Goal: Task Accomplishment & Management: Manage account settings

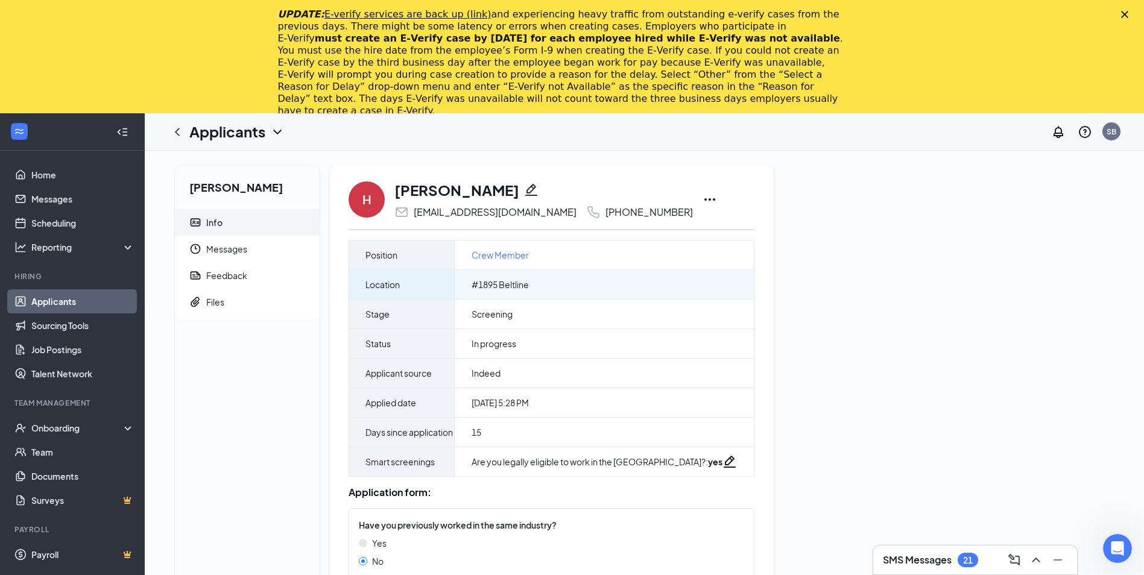
click at [537, 288] on div "#1895 Beltline" at bounding box center [604, 284] width 299 height 29
click at [113, 308] on link "Applicants" at bounding box center [82, 301] width 103 height 24
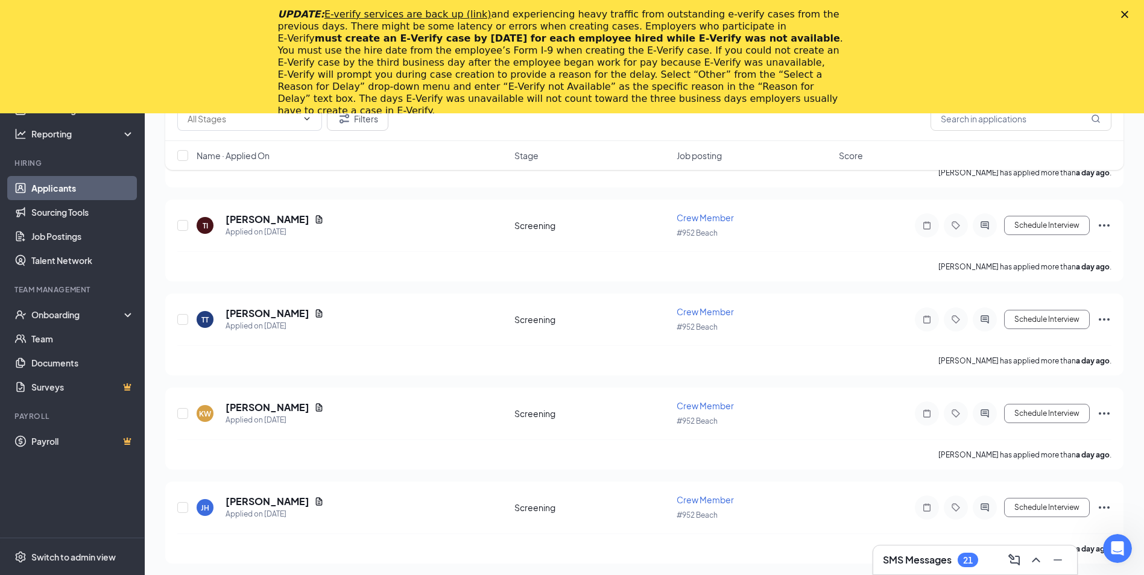
scroll to position [1025, 0]
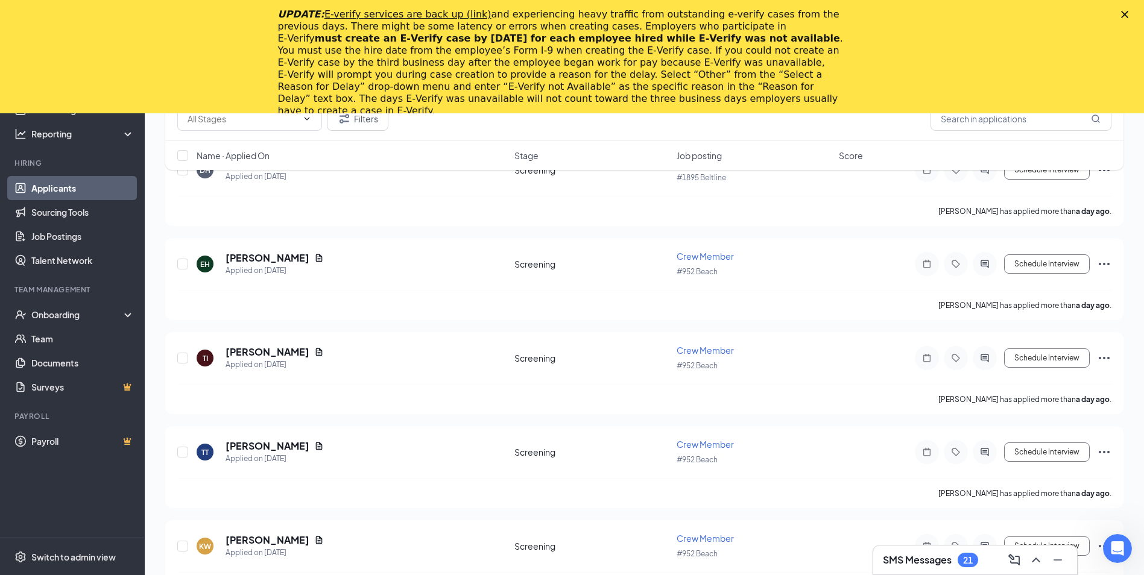
click at [1128, 13] on icon "Close" at bounding box center [1124, 14] width 7 height 7
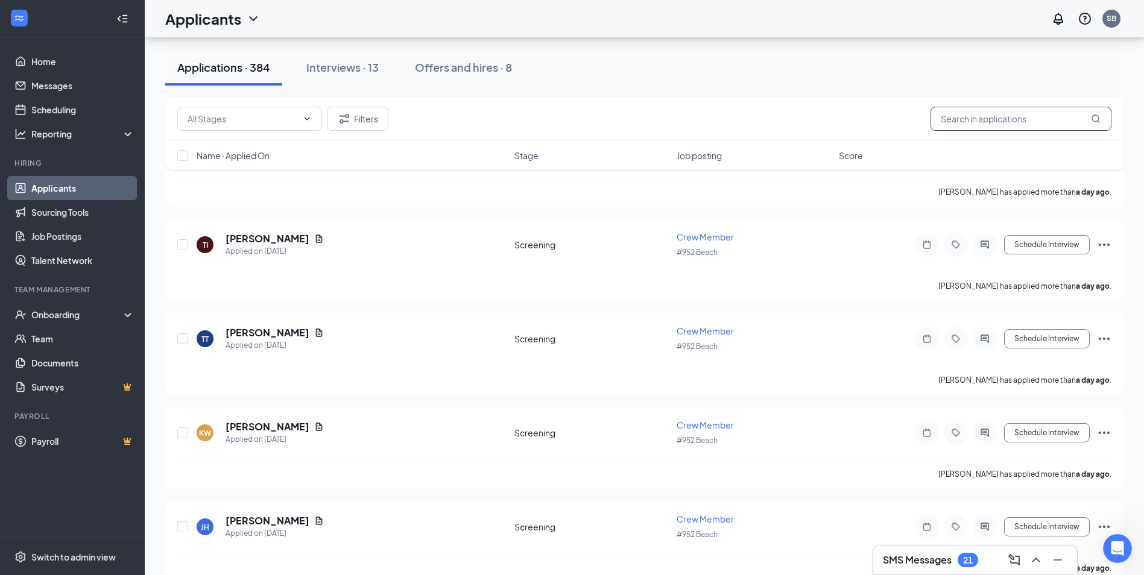
click at [1043, 121] on input "text" at bounding box center [1021, 119] width 181 height 24
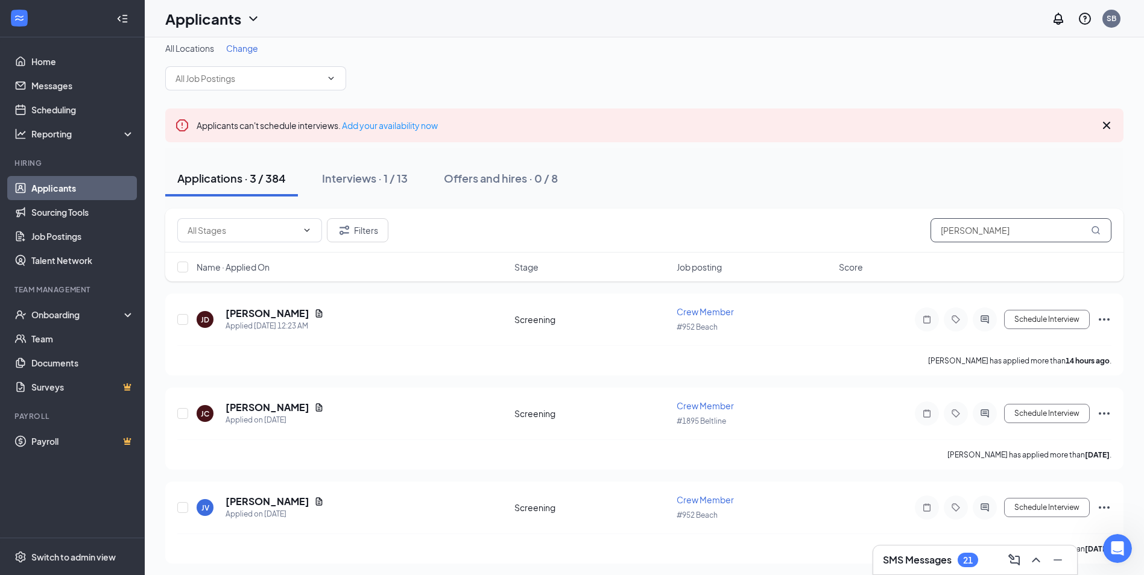
scroll to position [13, 0]
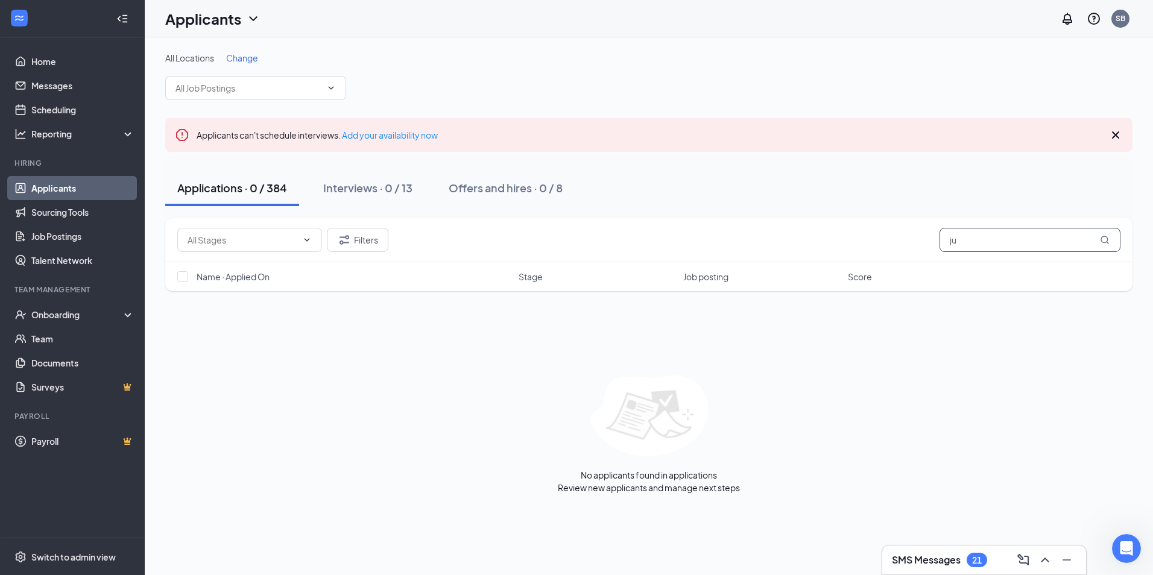
type input "j"
type input "april"
click at [83, 215] on link "Sourcing Tools" at bounding box center [82, 212] width 103 height 24
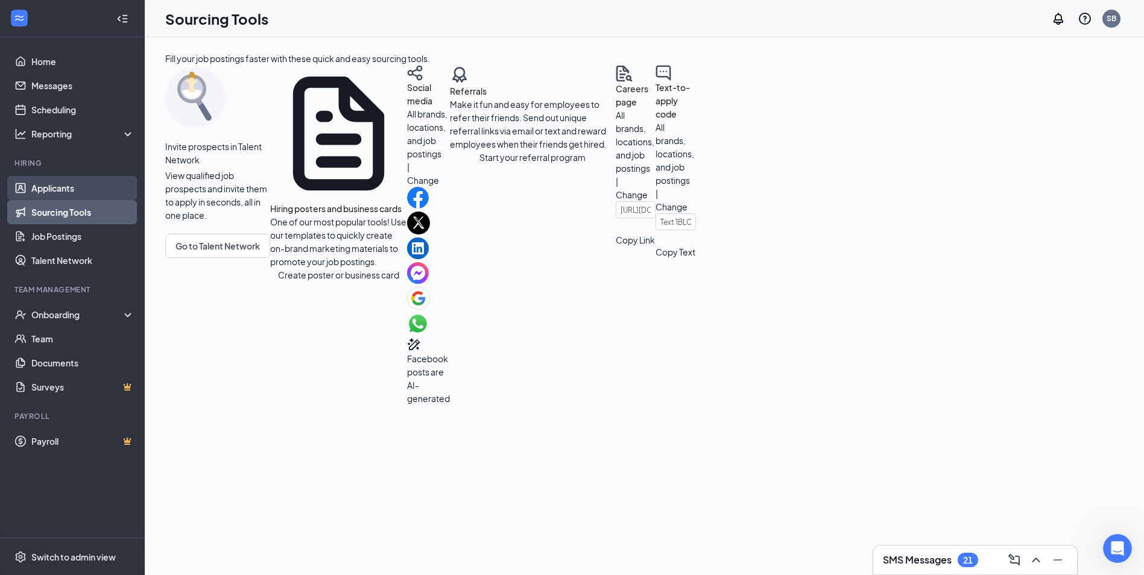
click at [83, 182] on link "Applicants" at bounding box center [82, 188] width 103 height 24
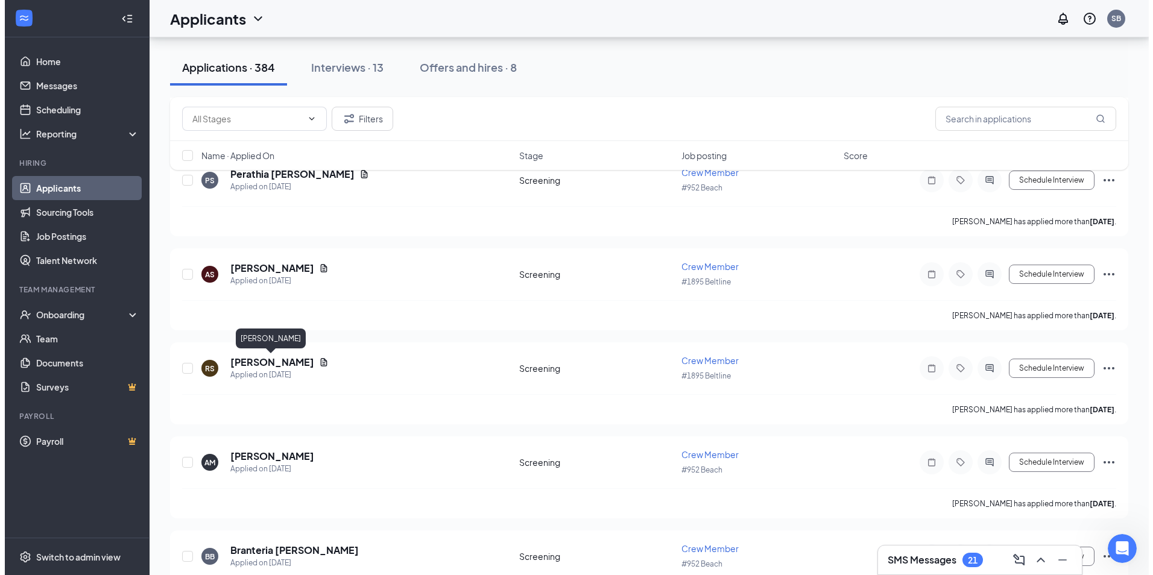
scroll to position [4282, 0]
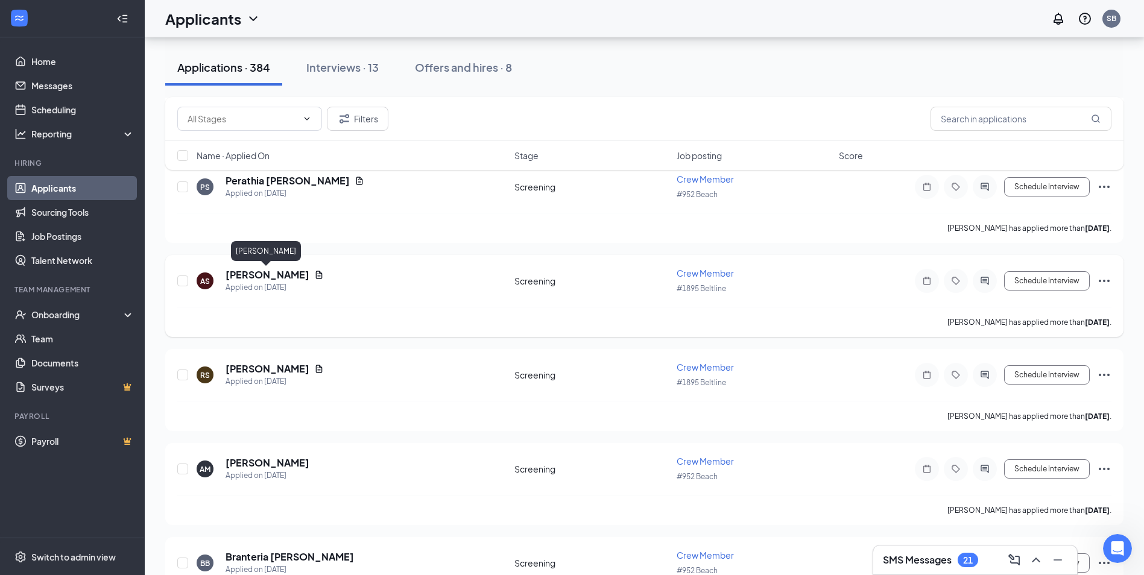
click at [281, 277] on h5 "[PERSON_NAME]" at bounding box center [268, 274] width 84 height 13
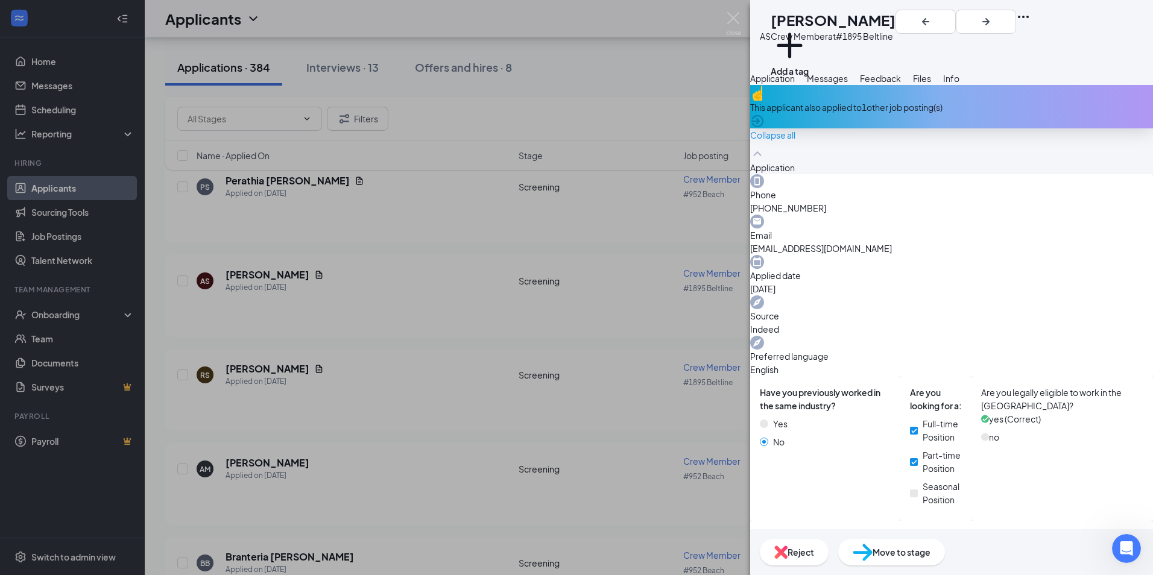
click at [711, 264] on div "AS [PERSON_NAME] Crew Member at #1895 Beltline Add a tag Application Messages F…" at bounding box center [576, 287] width 1153 height 575
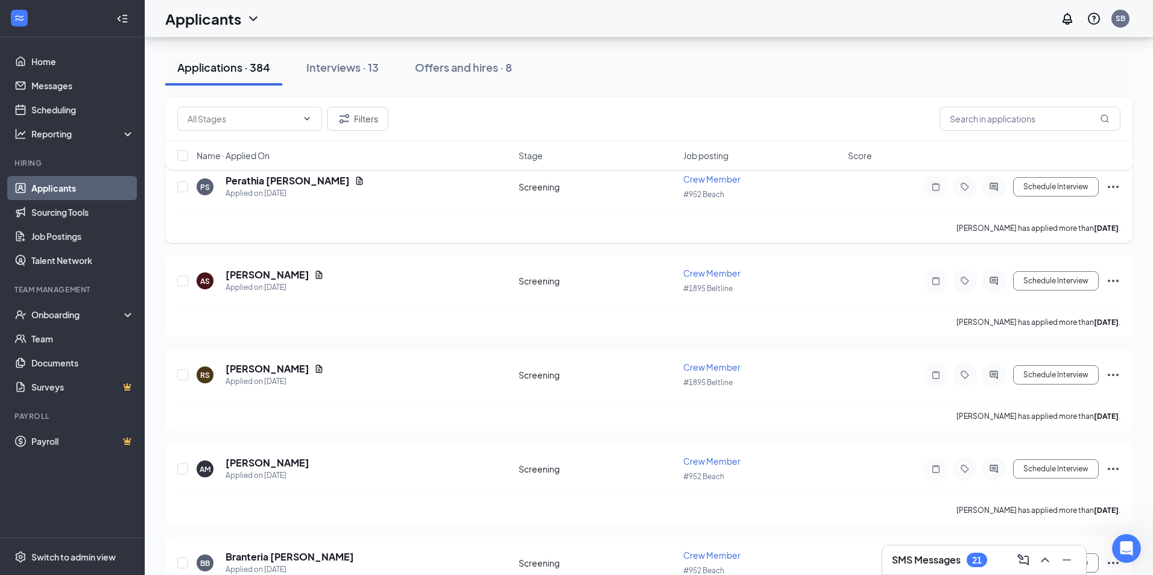
click at [578, 225] on div "[PERSON_NAME] has applied more than [DATE] ." at bounding box center [648, 228] width 943 height 30
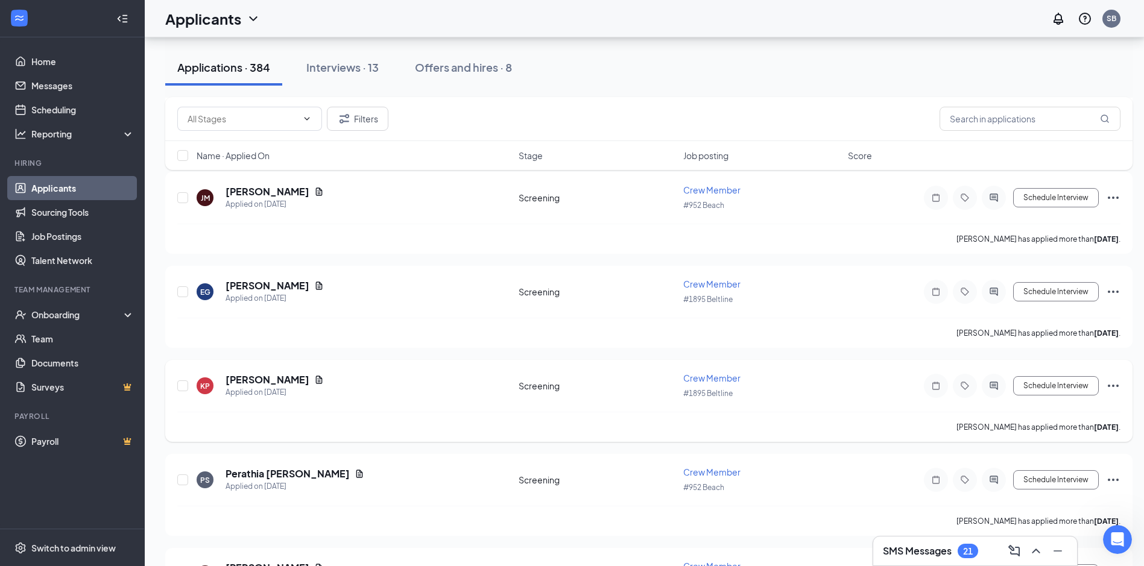
scroll to position [3981, 0]
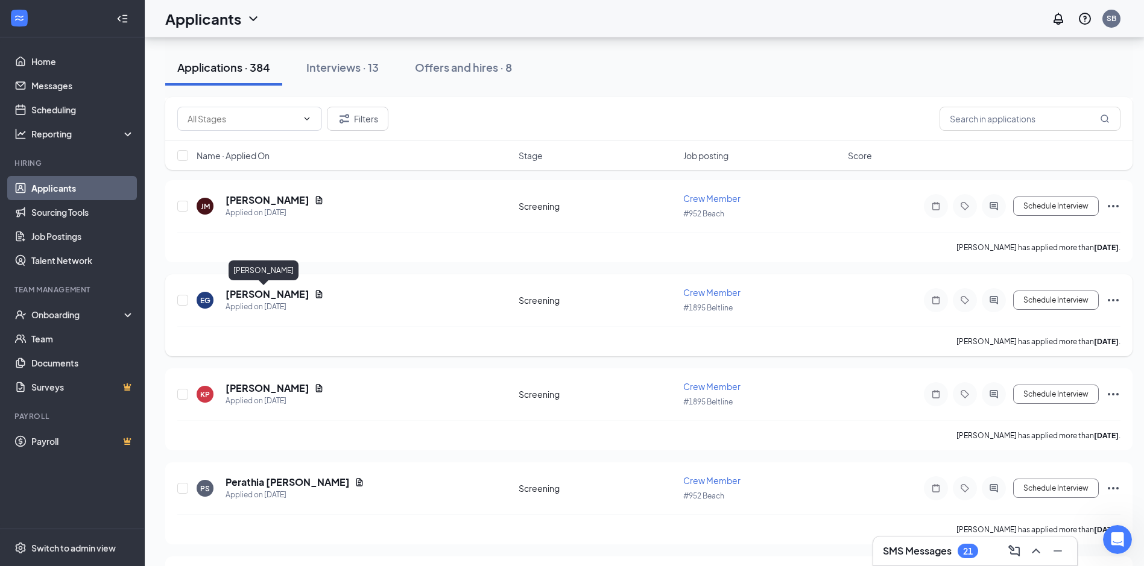
click at [252, 294] on h5 "[PERSON_NAME]" at bounding box center [268, 294] width 84 height 13
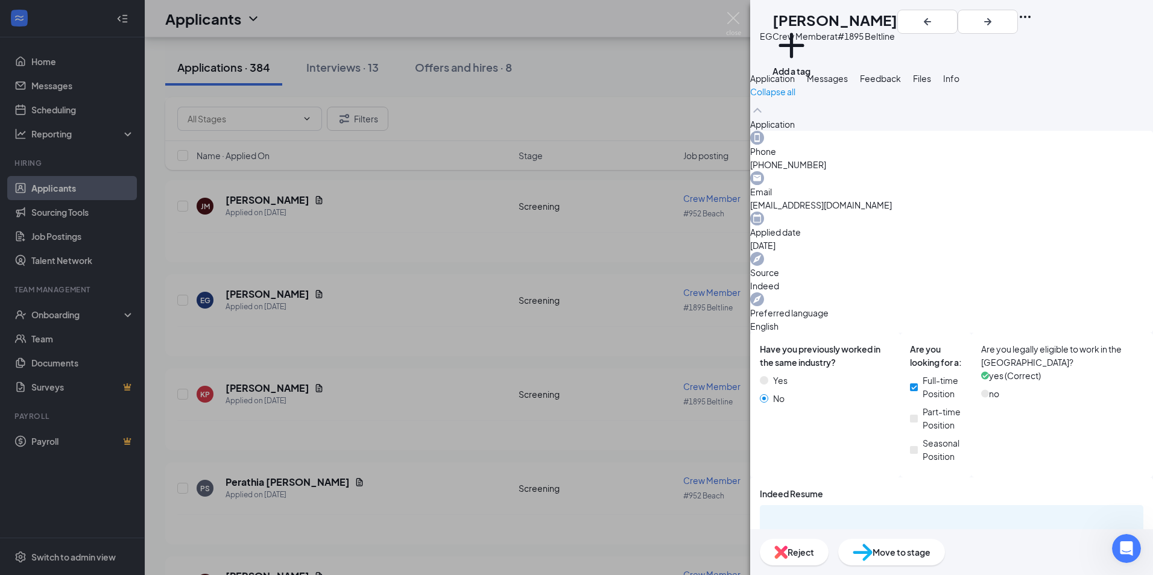
click at [363, 344] on div "EG [PERSON_NAME] Crew Member at #1895 Beltline Add a tag Application Messages F…" at bounding box center [576, 287] width 1153 height 575
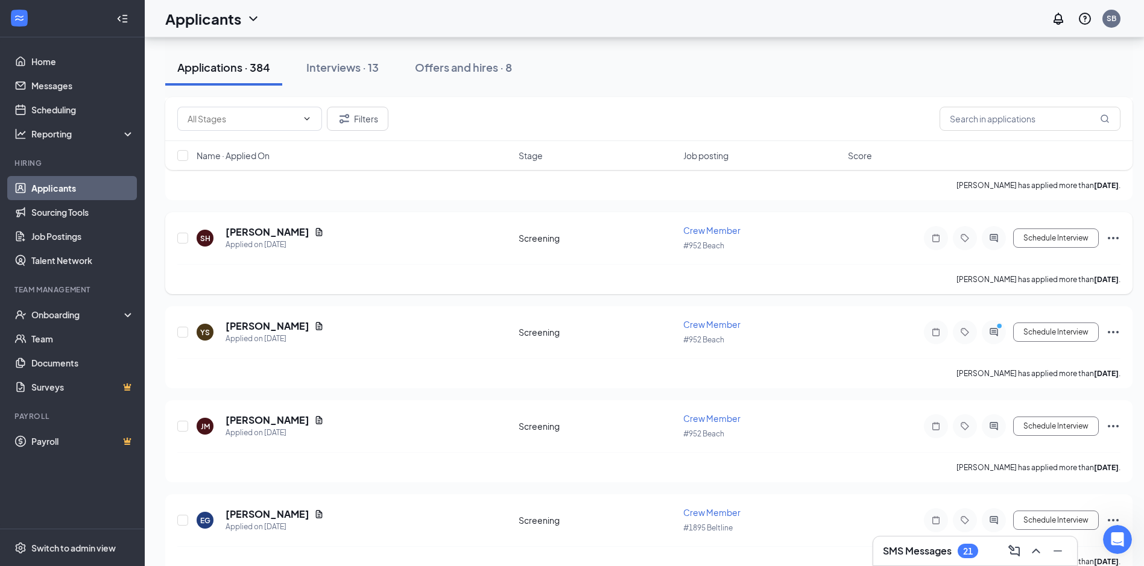
scroll to position [3739, 0]
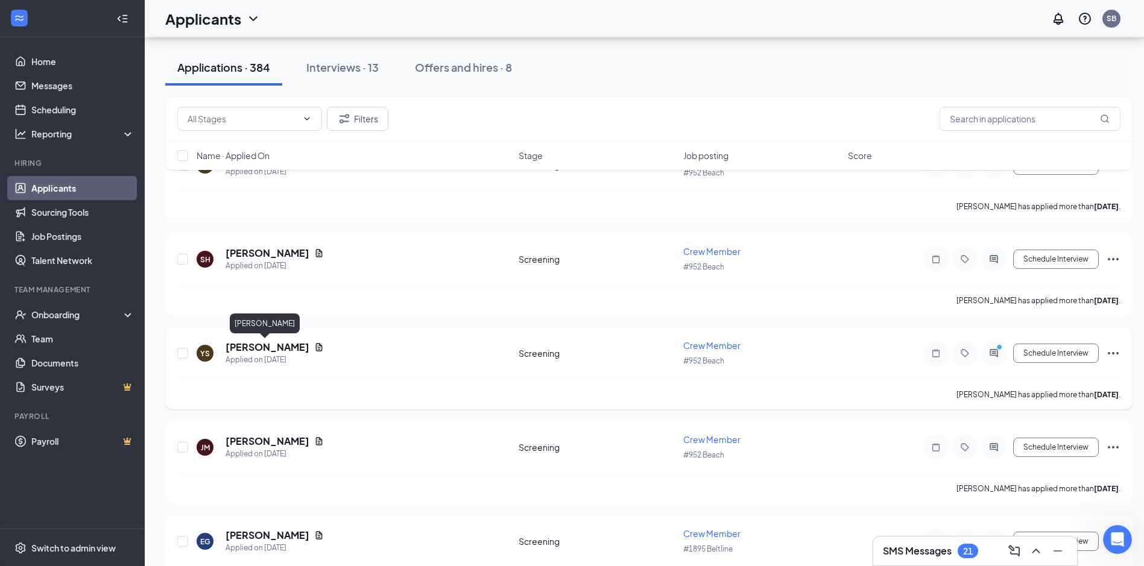
click at [249, 346] on h5 "[PERSON_NAME]" at bounding box center [268, 347] width 84 height 13
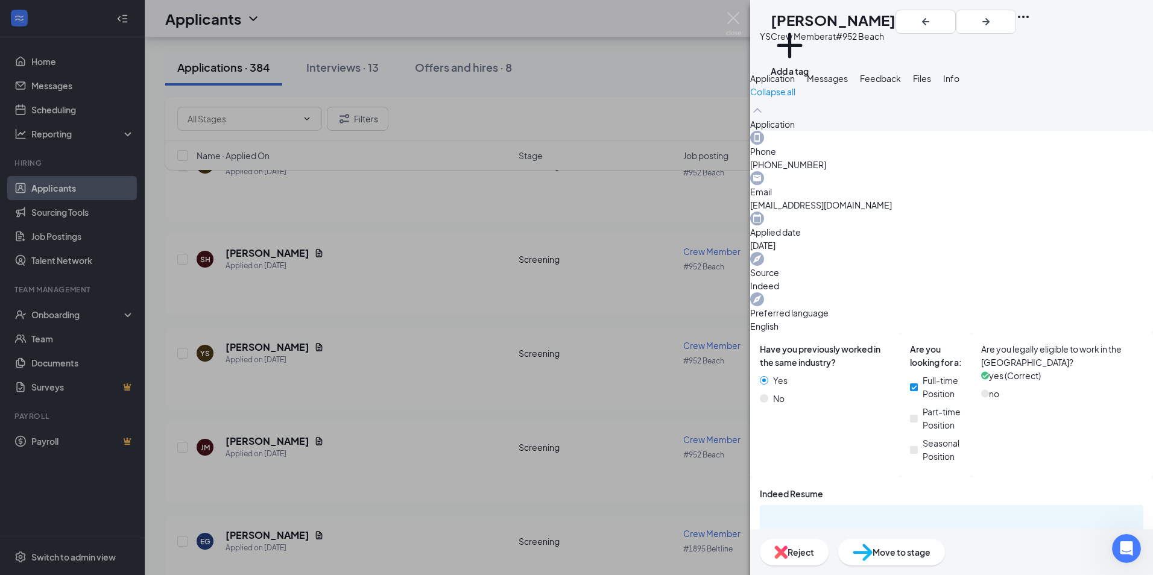
click at [339, 119] on div "YS [PERSON_NAME] Crew Member at #952 Beach Add a tag Application Messages Feedb…" at bounding box center [576, 287] width 1153 height 575
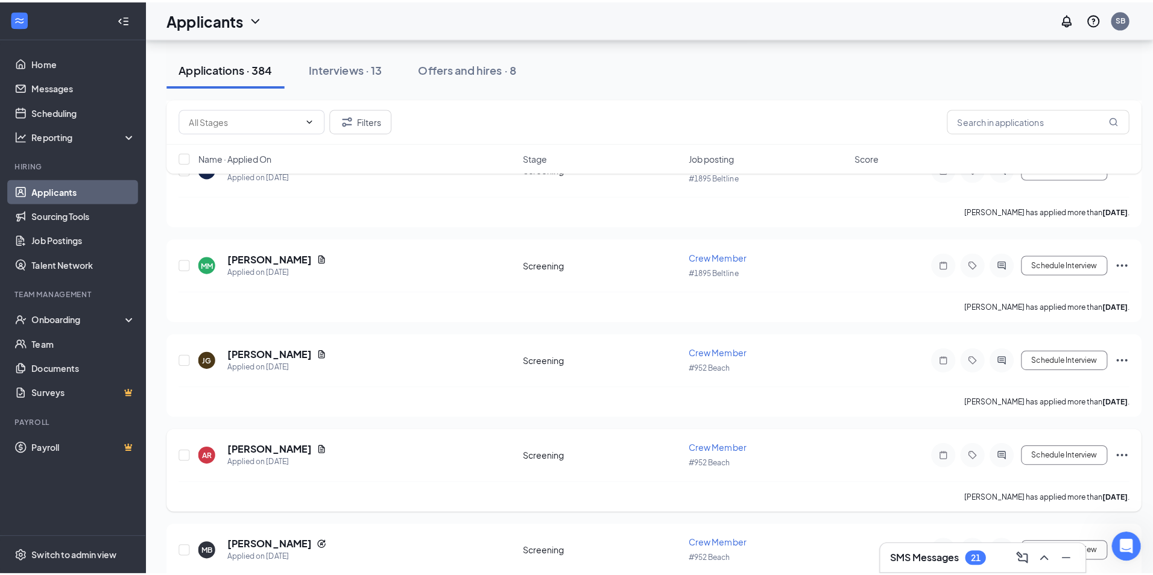
scroll to position [2593, 0]
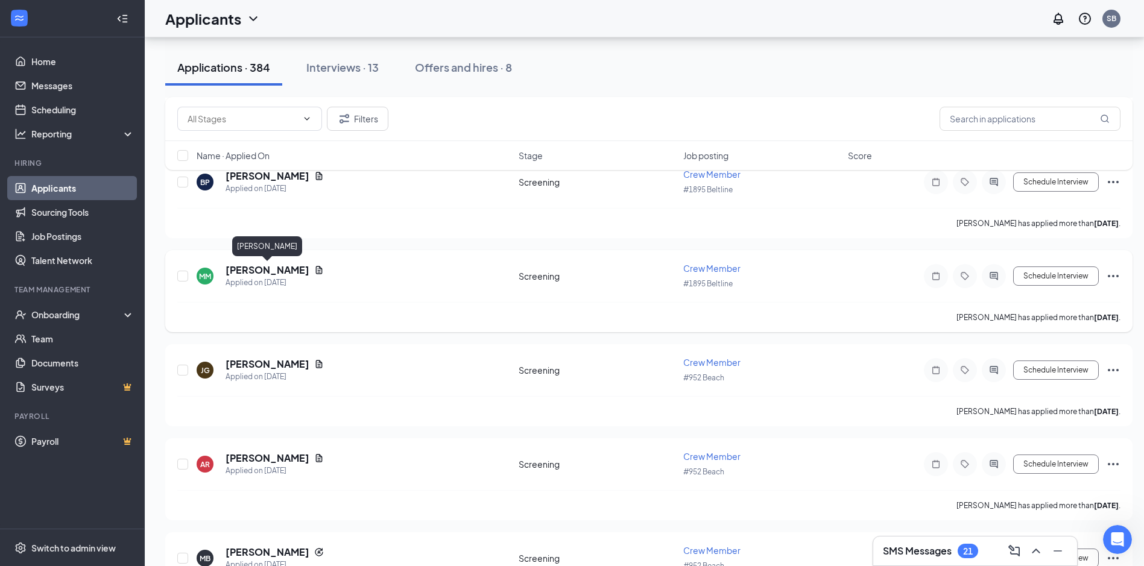
click at [267, 271] on h5 "[PERSON_NAME]" at bounding box center [268, 270] width 84 height 13
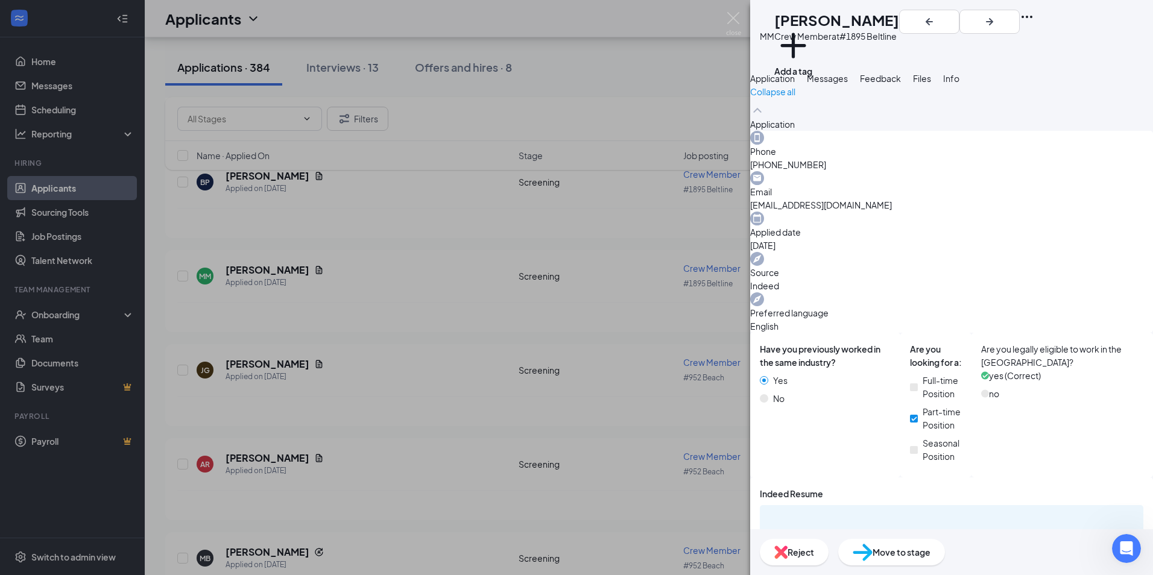
click at [848, 84] on span "Messages" at bounding box center [827, 78] width 41 height 11
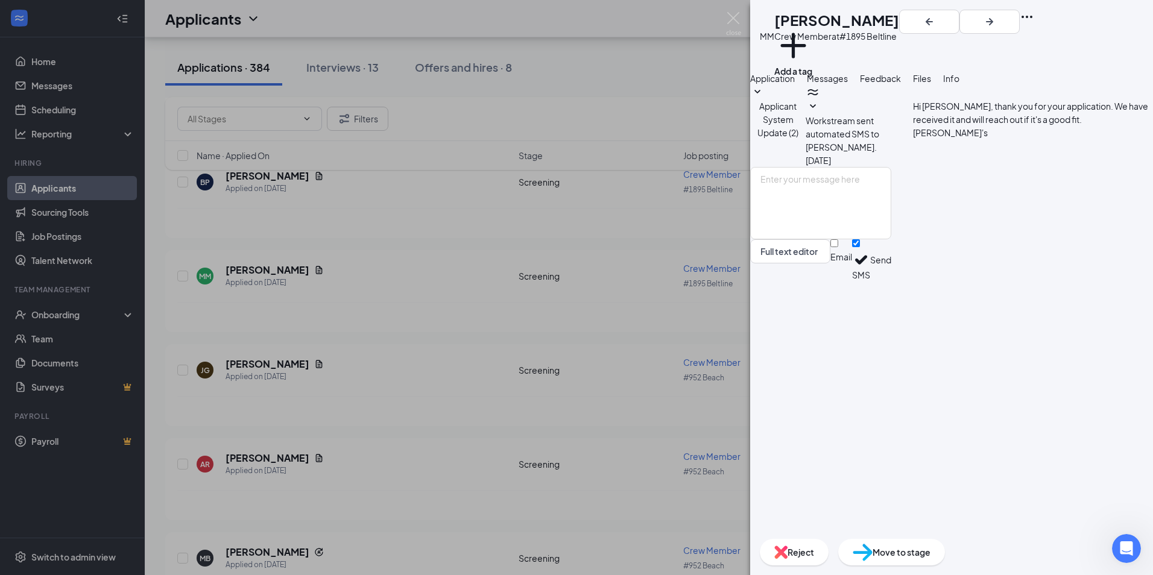
drag, startPoint x: 806, startPoint y: 96, endPoint x: 812, endPoint y: 88, distance: 10.3
click at [795, 84] on span "Application" at bounding box center [772, 78] width 45 height 11
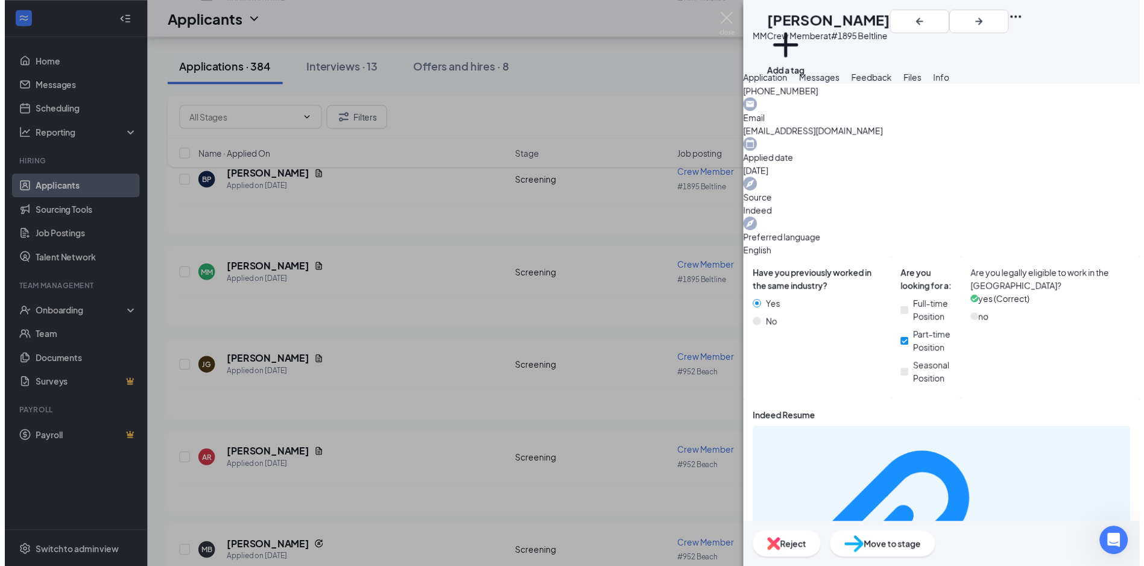
scroll to position [68, 0]
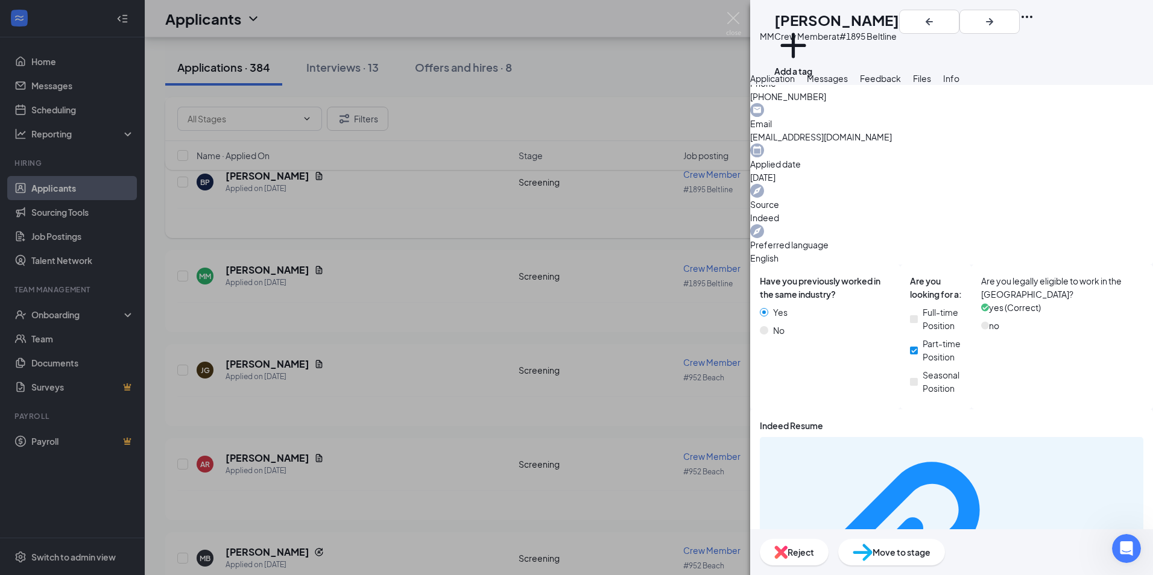
drag, startPoint x: 423, startPoint y: 119, endPoint x: 474, endPoint y: 202, distance: 97.4
click at [425, 119] on div "MM [PERSON_NAME] Crew Member at #1895 Beltline Add a tag Application Messages F…" at bounding box center [576, 287] width 1153 height 575
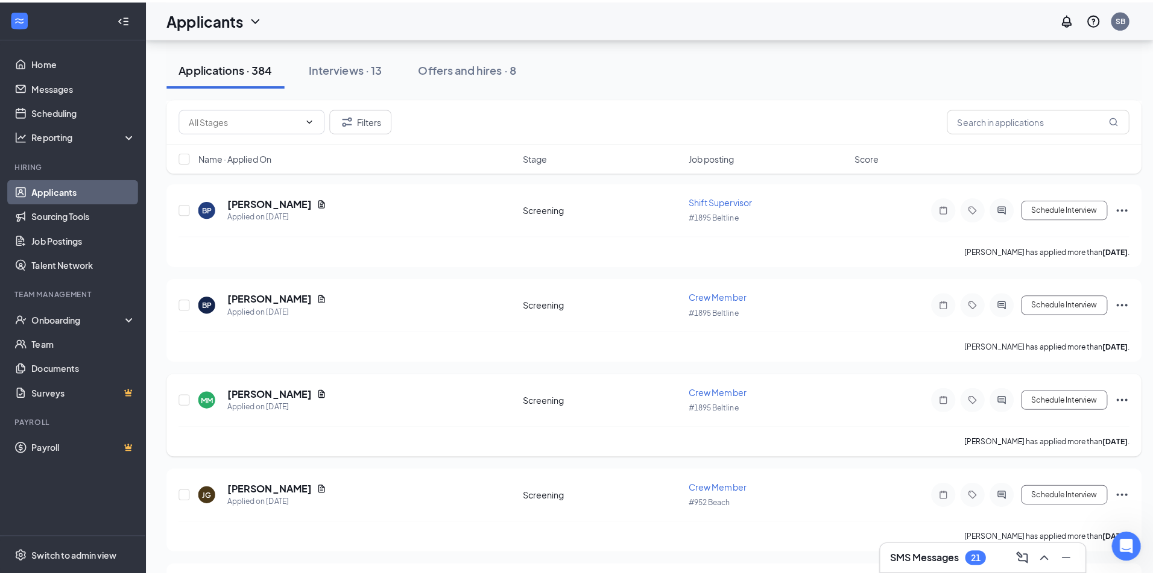
scroll to position [2473, 0]
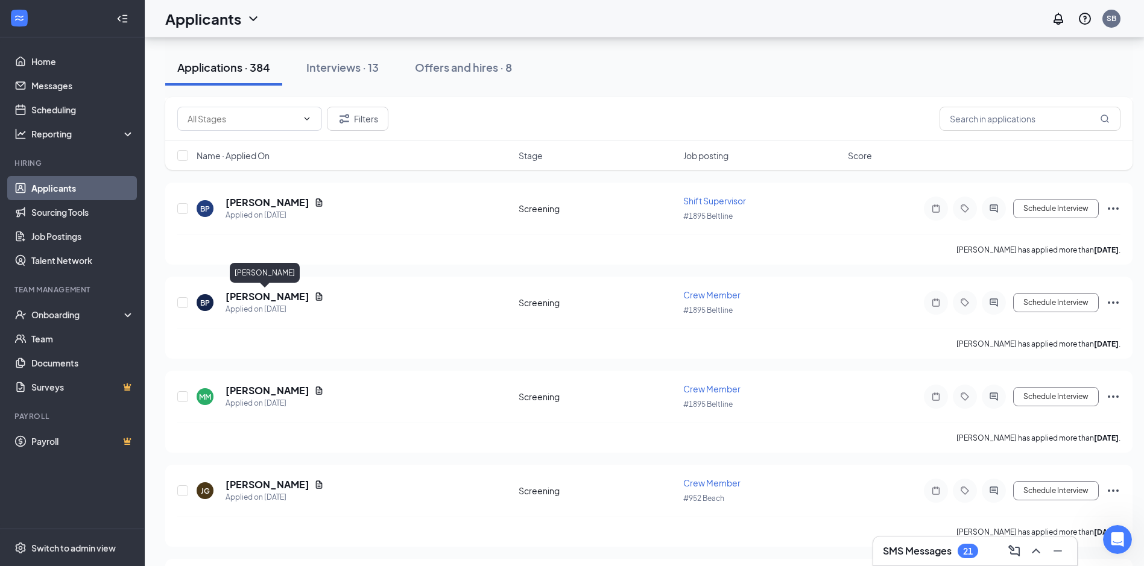
drag, startPoint x: 252, startPoint y: 291, endPoint x: 280, endPoint y: 285, distance: 28.4
click at [253, 291] on h5 "[PERSON_NAME]" at bounding box center [268, 296] width 84 height 13
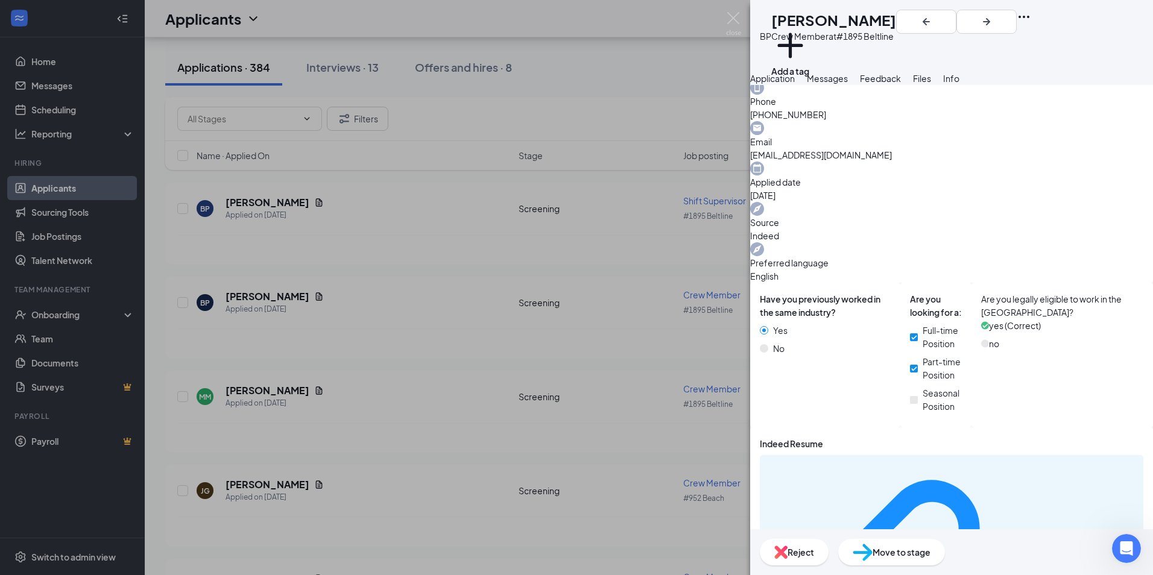
scroll to position [106, 0]
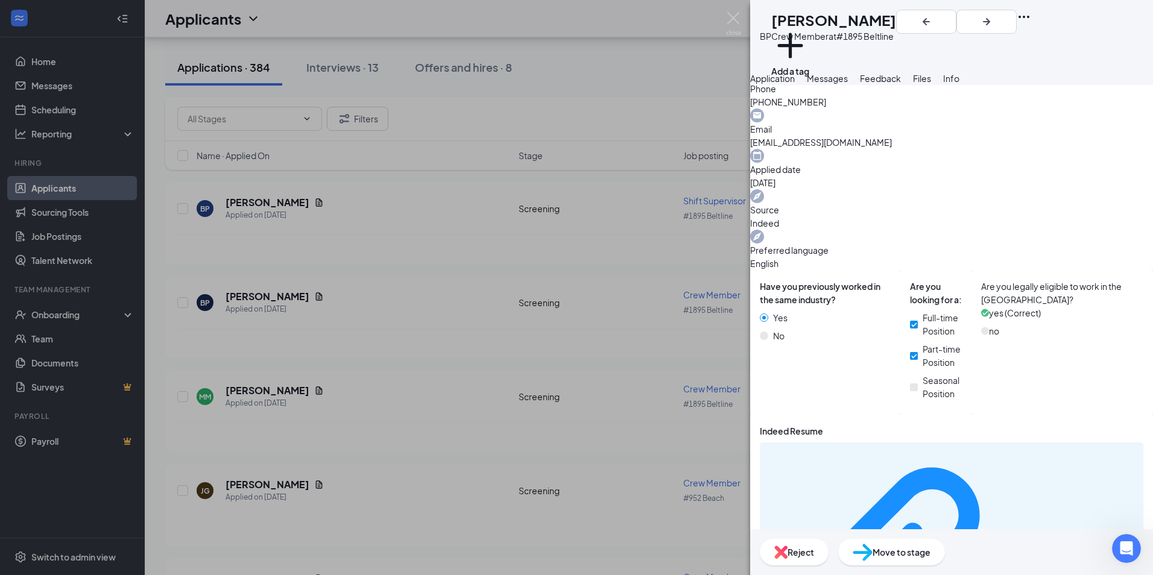
click at [349, 309] on div "BP [PERSON_NAME] Crew Member at #1895 Beltline Add a tag Application Messages F…" at bounding box center [576, 287] width 1153 height 575
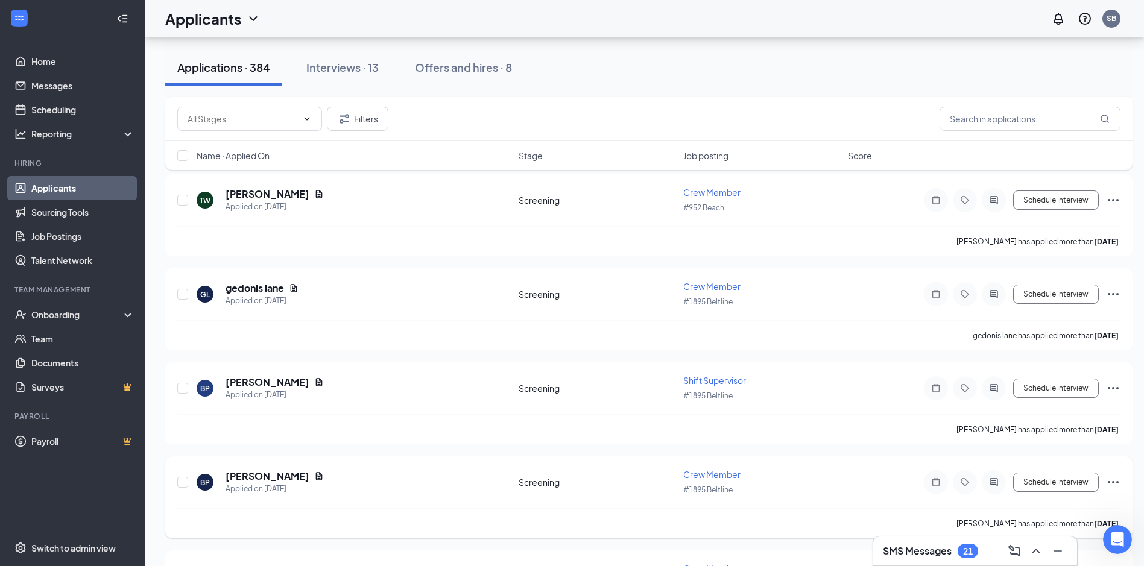
scroll to position [2292, 0]
click at [251, 286] on h5 "gedonis lane" at bounding box center [255, 289] width 59 height 13
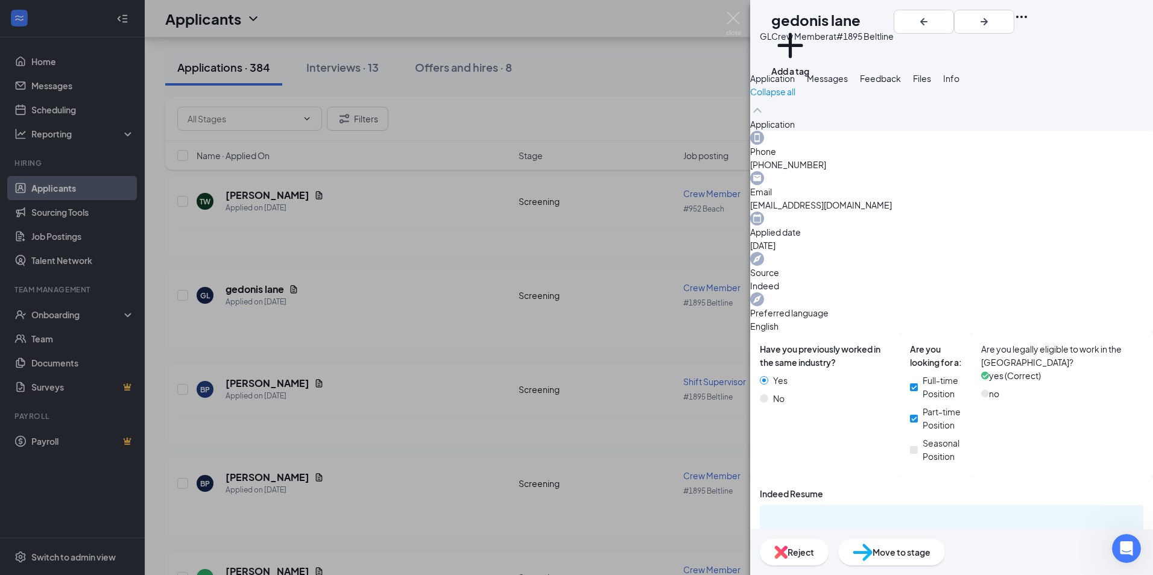
click at [334, 324] on div "GL gedonis lane Crew Member at #1895 Beltline Add a tag Application Messages Fe…" at bounding box center [576, 287] width 1153 height 575
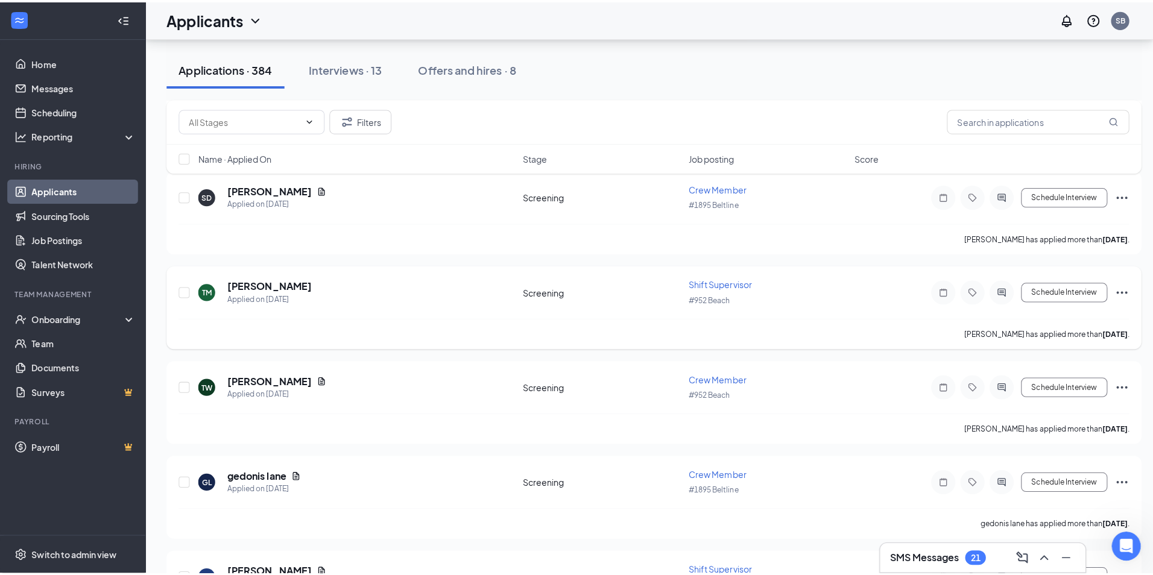
scroll to position [2051, 0]
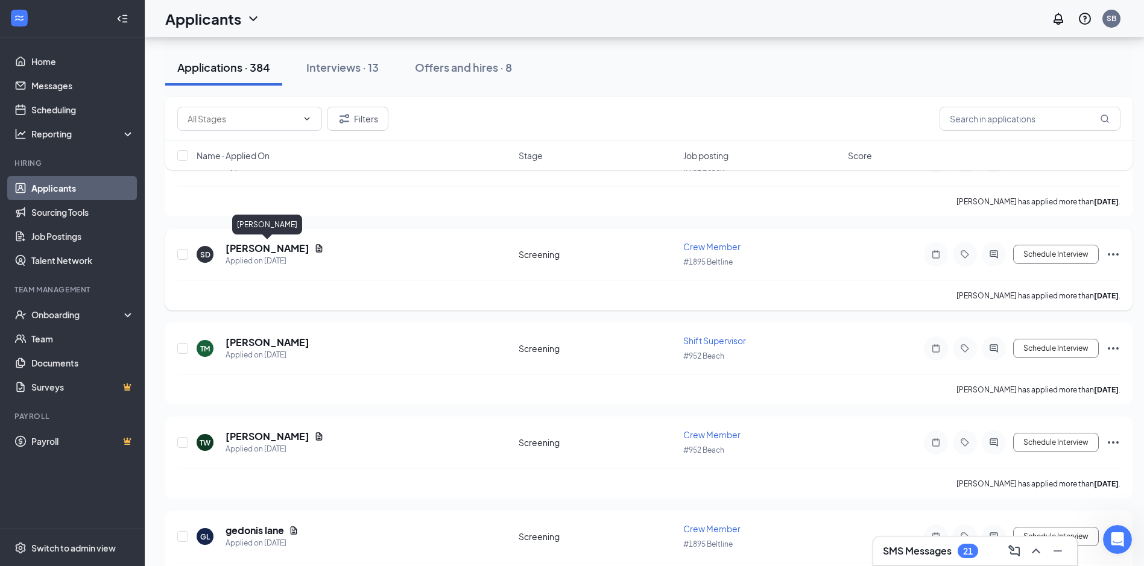
click at [248, 247] on h5 "[PERSON_NAME]" at bounding box center [268, 248] width 84 height 13
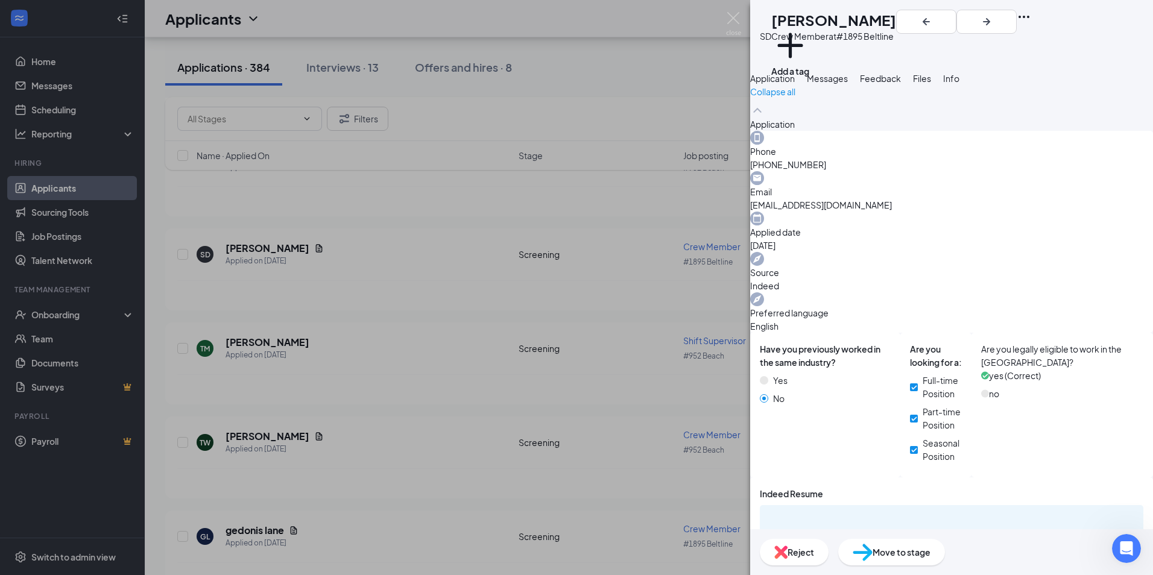
click at [931, 557] on span "Move to stage" at bounding box center [902, 552] width 58 height 13
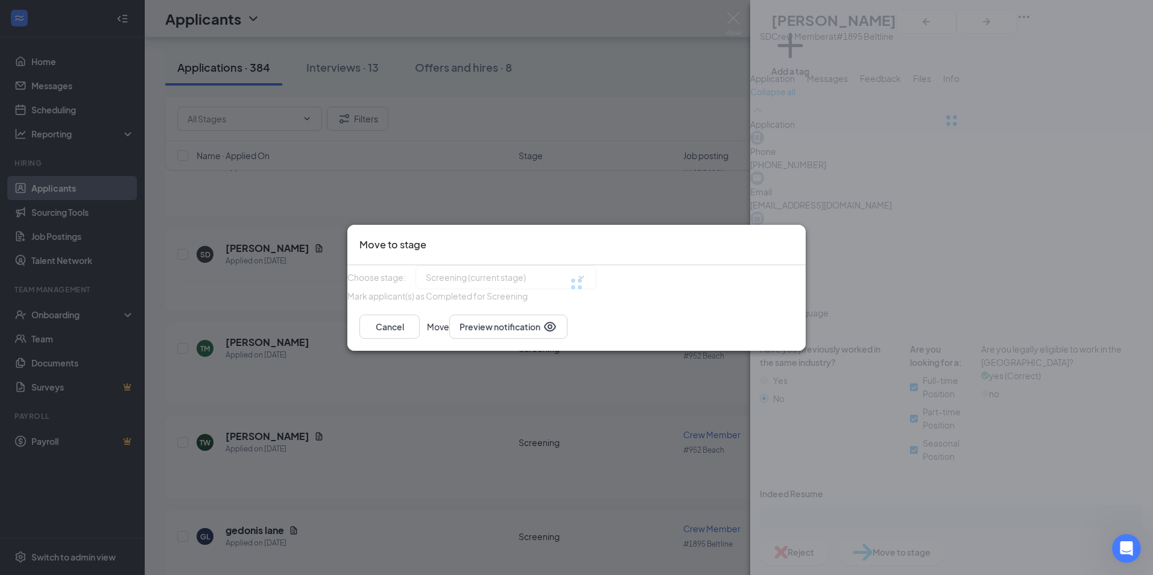
type input "Onsite Interview (next stage)"
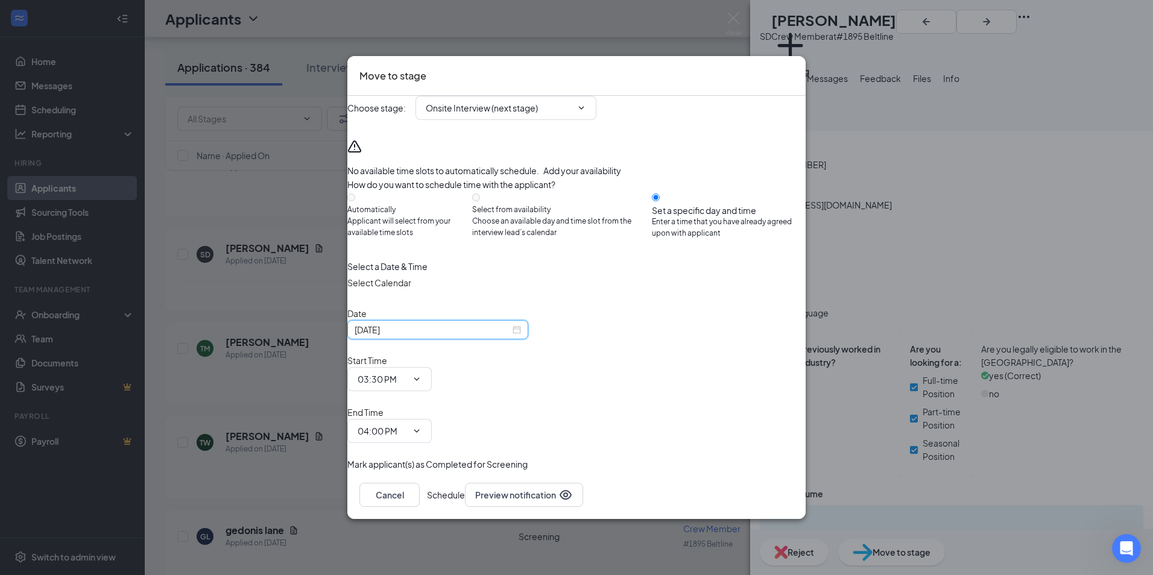
click at [504, 337] on input "[DATE]" at bounding box center [433, 329] width 156 height 13
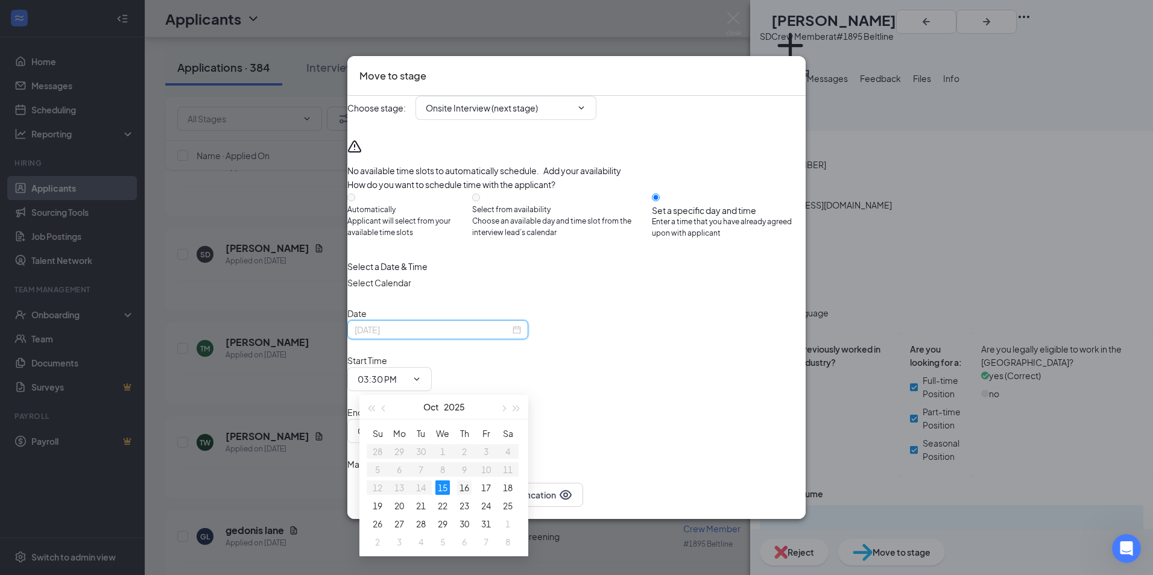
type input "[DATE]"
click at [465, 490] on div "16" at bounding box center [464, 488] width 14 height 14
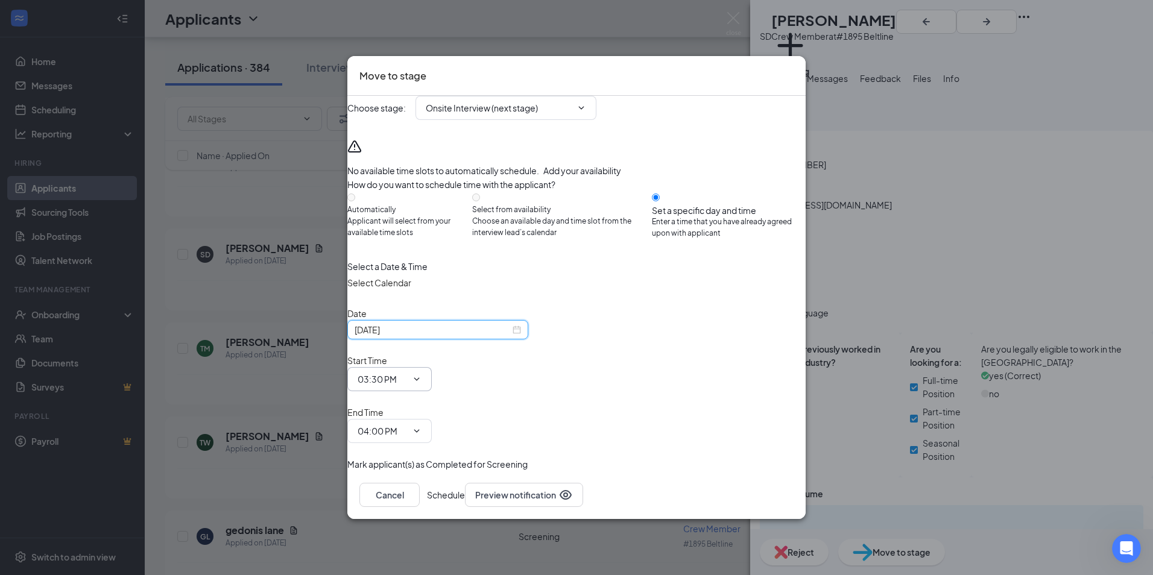
click at [422, 382] on span at bounding box center [416, 380] width 12 height 10
click at [422, 380] on icon "ChevronDown" at bounding box center [417, 380] width 10 height 10
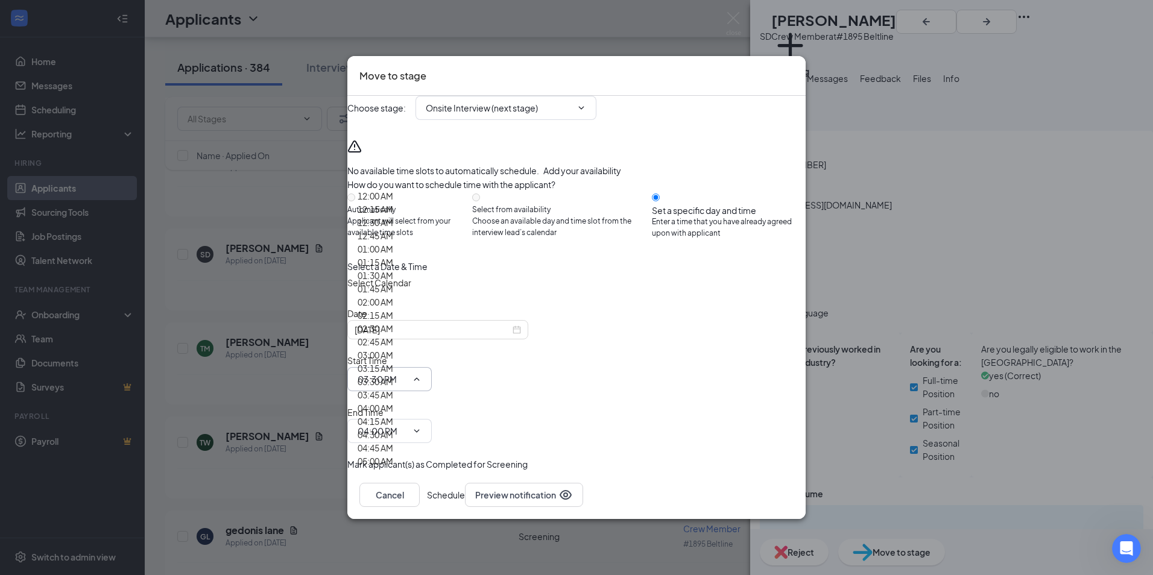
scroll to position [1025, 0]
type input "10:00 AM"
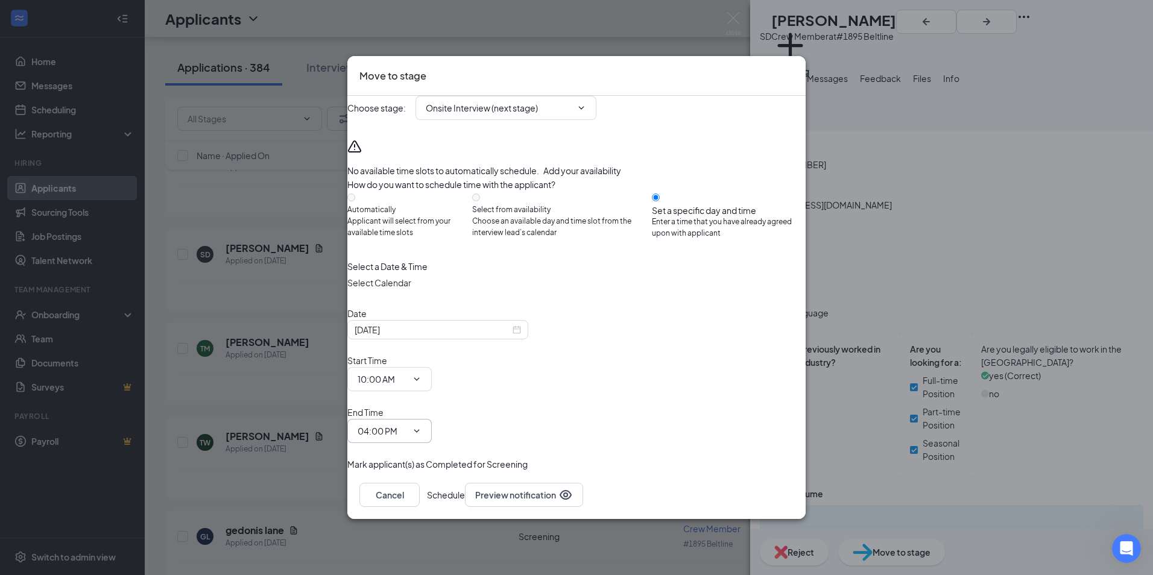
click at [432, 419] on span "04:00 PM" at bounding box center [389, 431] width 84 height 24
click at [422, 426] on icon "ChevronDown" at bounding box center [417, 431] width 10 height 10
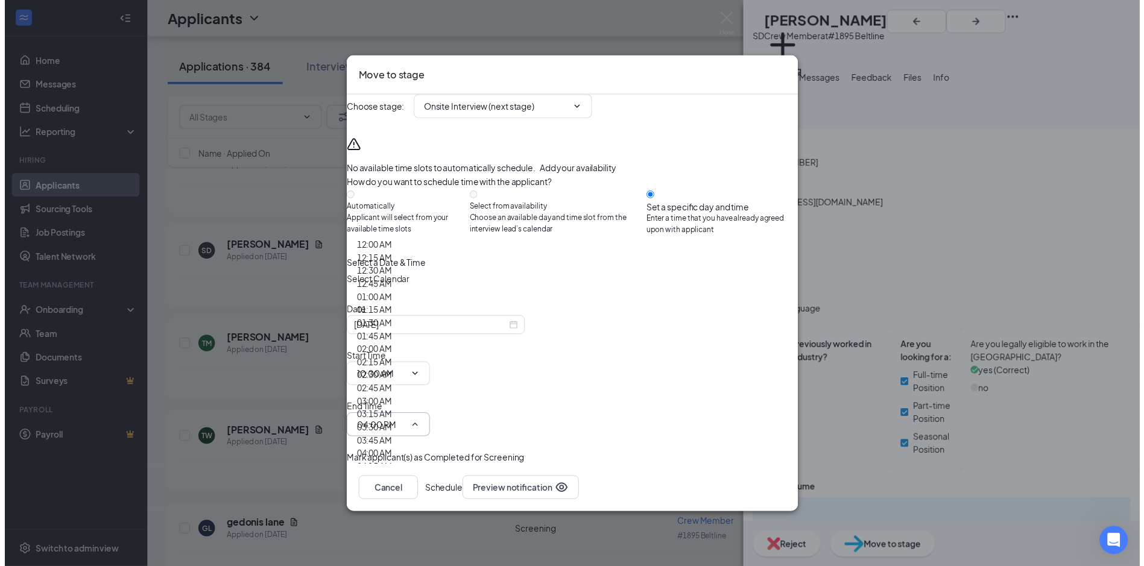
scroll to position [1086, 0]
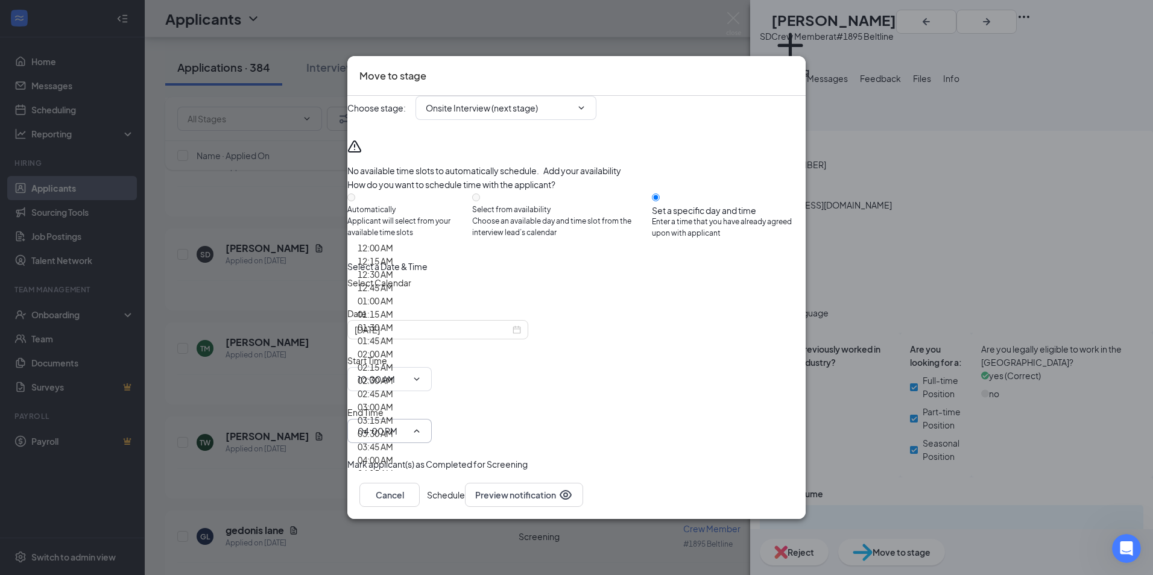
type input "10:30 AM"
click at [465, 483] on button "Schedule" at bounding box center [446, 495] width 38 height 24
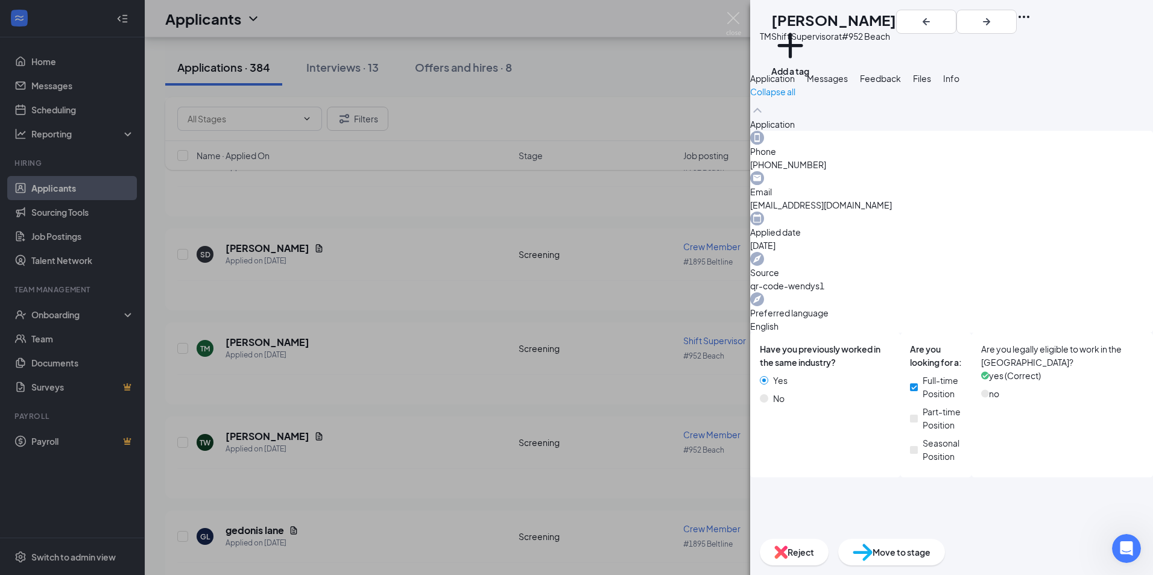
click at [602, 278] on div "TM [PERSON_NAME] Shift Supervisor at #952 Beach Add a tag Application Messages …" at bounding box center [576, 287] width 1153 height 575
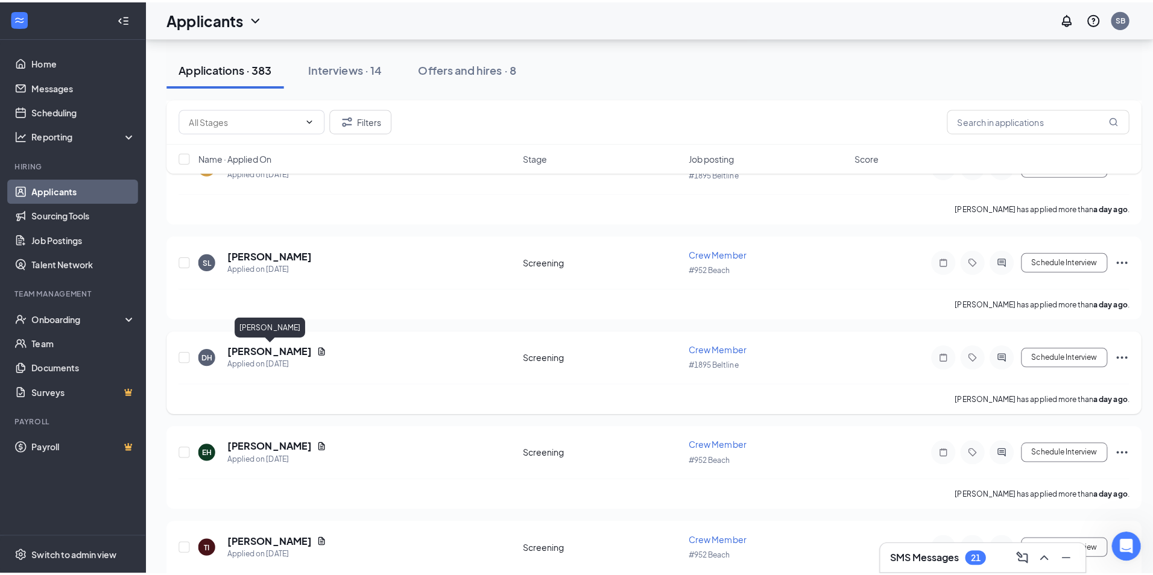
scroll to position [603, 0]
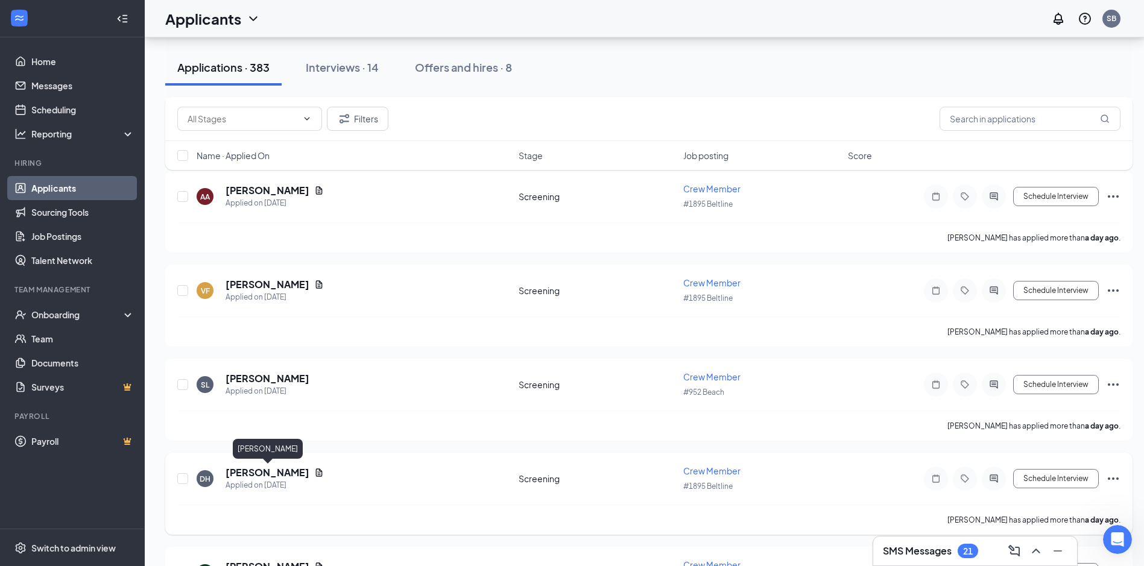
click at [265, 473] on h5 "[PERSON_NAME]" at bounding box center [268, 472] width 84 height 13
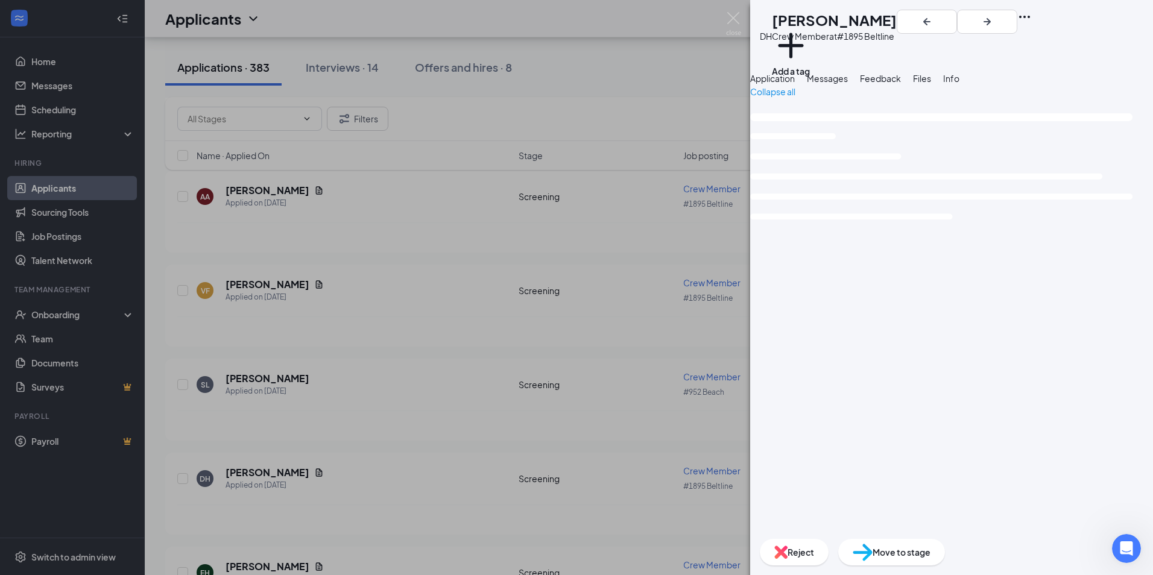
drag, startPoint x: 265, startPoint y: 473, endPoint x: 350, endPoint y: 469, distance: 85.1
click at [350, 469] on div "[PERSON_NAME] Crew Member at #1895 Beltline Add a tag Application Messages Feed…" at bounding box center [576, 287] width 1153 height 575
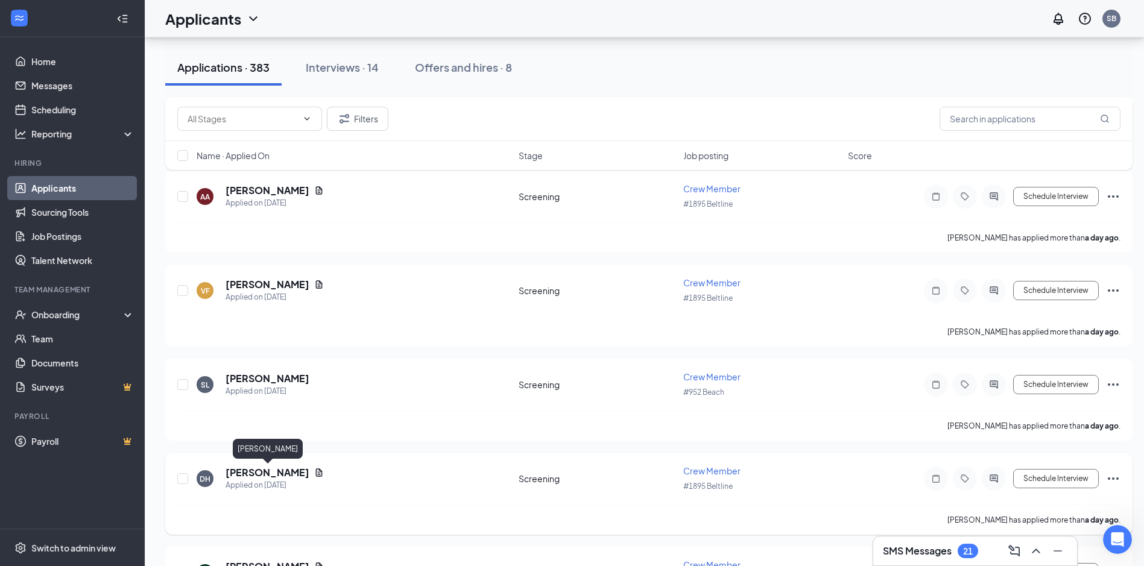
click at [283, 478] on h5 "[PERSON_NAME]" at bounding box center [268, 472] width 84 height 13
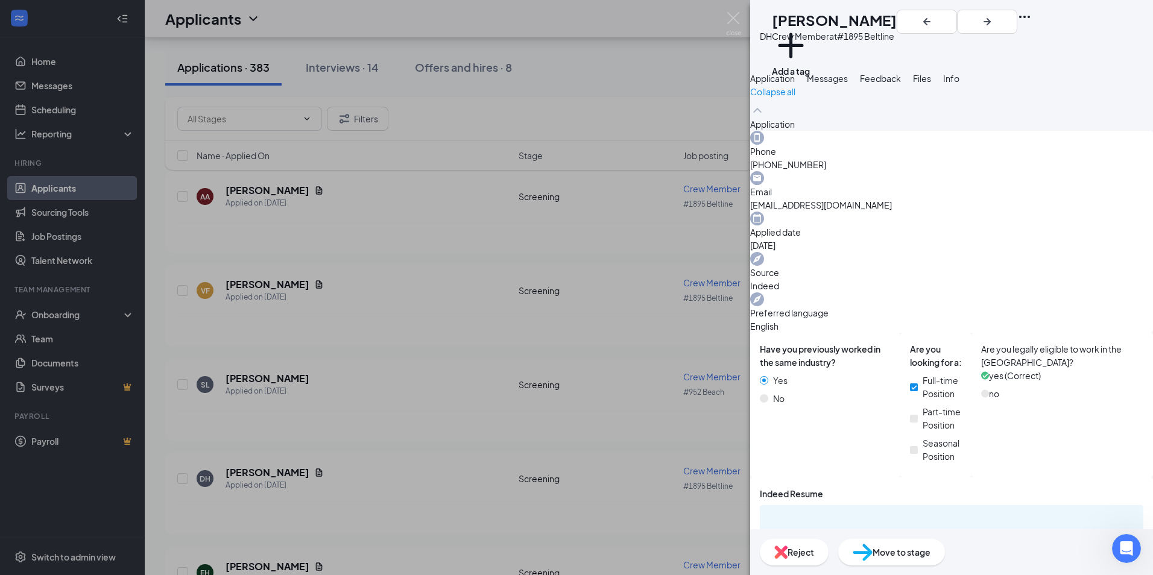
click at [931, 556] on span "Move to stage" at bounding box center [902, 552] width 58 height 13
type input "Onsite Interview (next stage)"
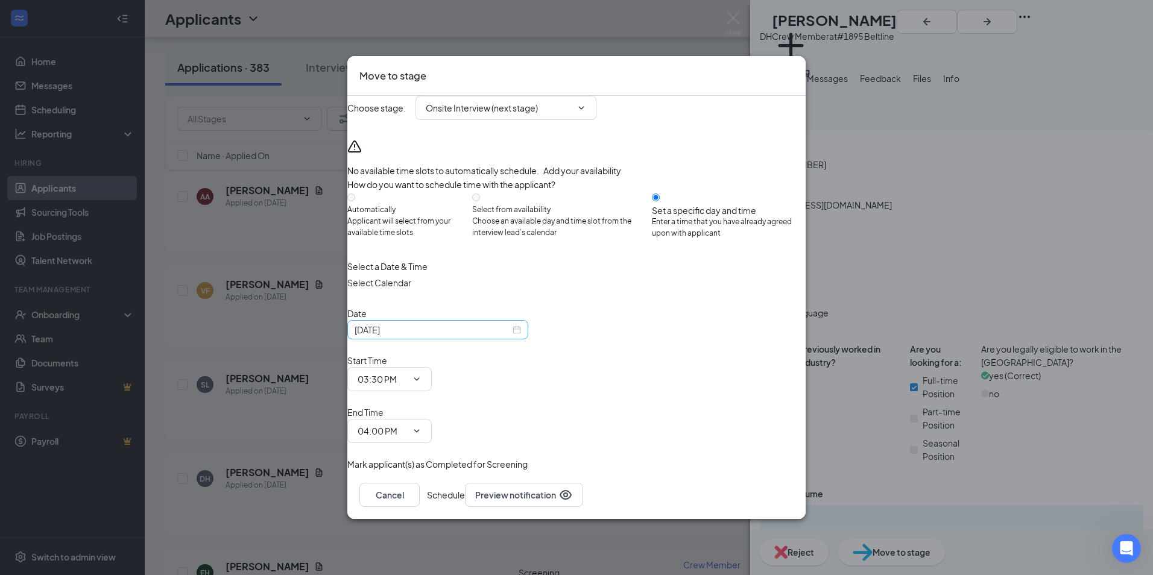
click at [521, 337] on div "[DATE]" at bounding box center [438, 329] width 166 height 13
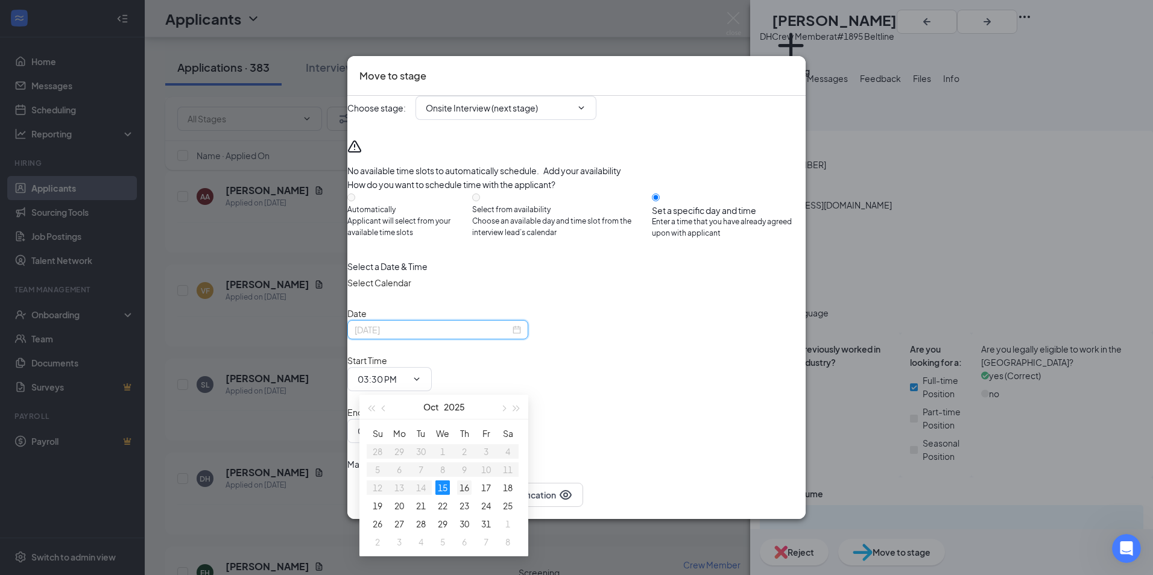
type input "[DATE]"
click at [464, 487] on div "16" at bounding box center [464, 488] width 14 height 14
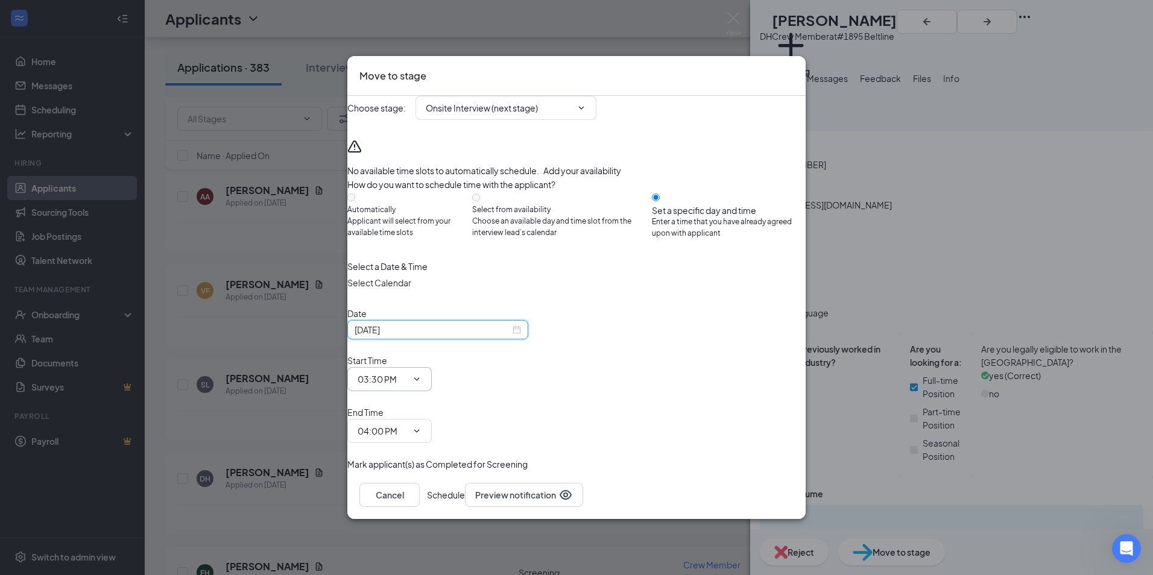
click at [422, 384] on icon "ChevronDown" at bounding box center [417, 380] width 10 height 10
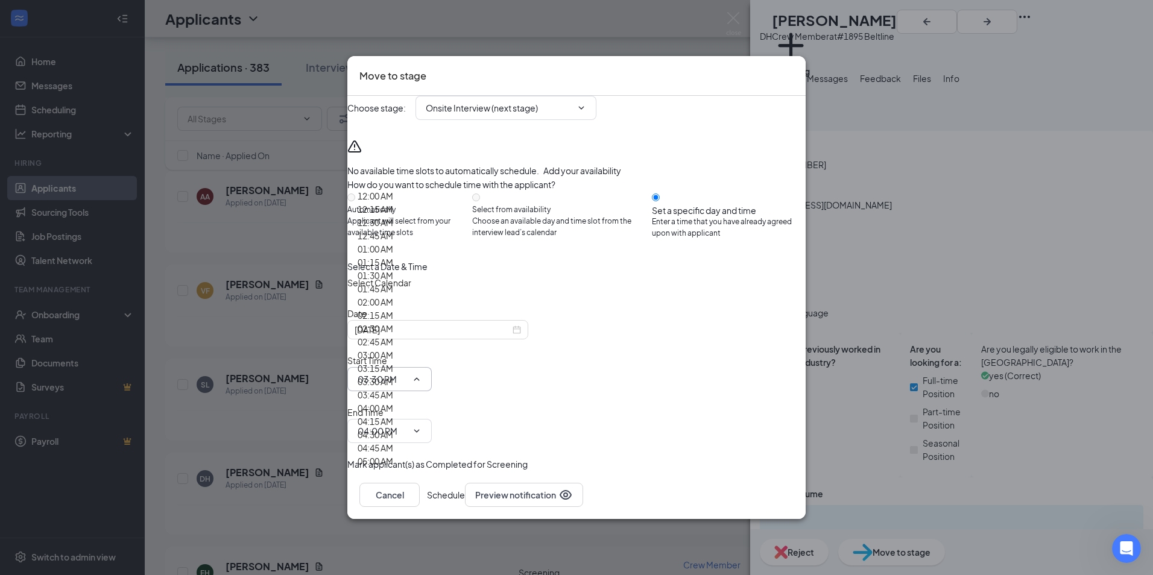
scroll to position [1508, 0]
type input "02:00 PM"
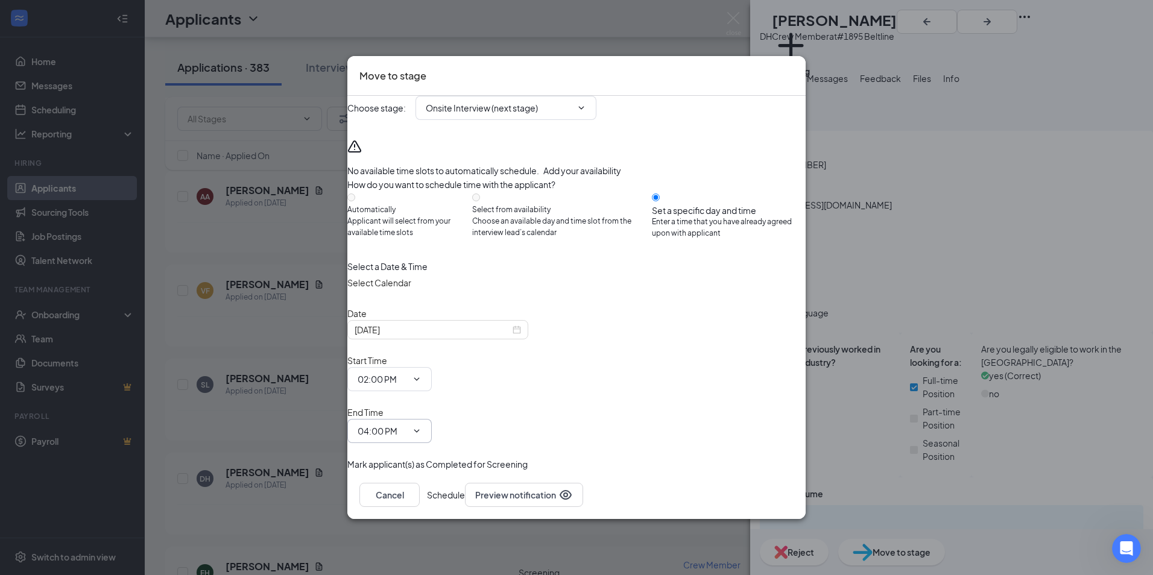
click at [432, 419] on span "04:00 PM" at bounding box center [389, 431] width 84 height 24
click at [420, 430] on icon "ChevronDown" at bounding box center [416, 431] width 5 height 3
type input "02:30 PM"
click at [465, 483] on button "Schedule" at bounding box center [446, 495] width 38 height 24
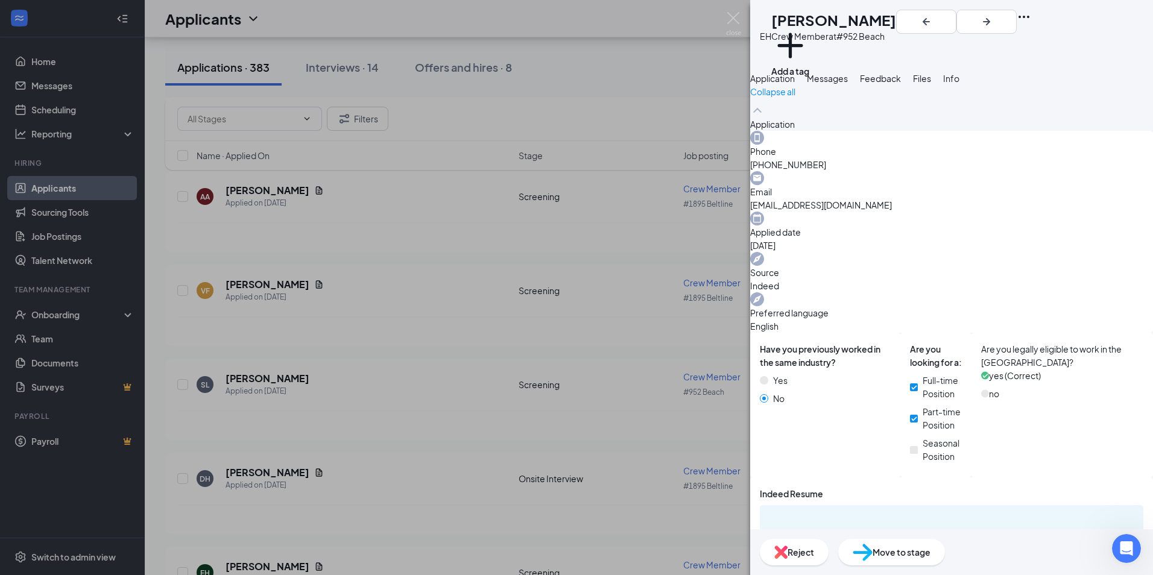
click at [421, 350] on div "EH [PERSON_NAME] Crew Member at #952 Beach Add a tag Application Messages Feedb…" at bounding box center [576, 287] width 1153 height 575
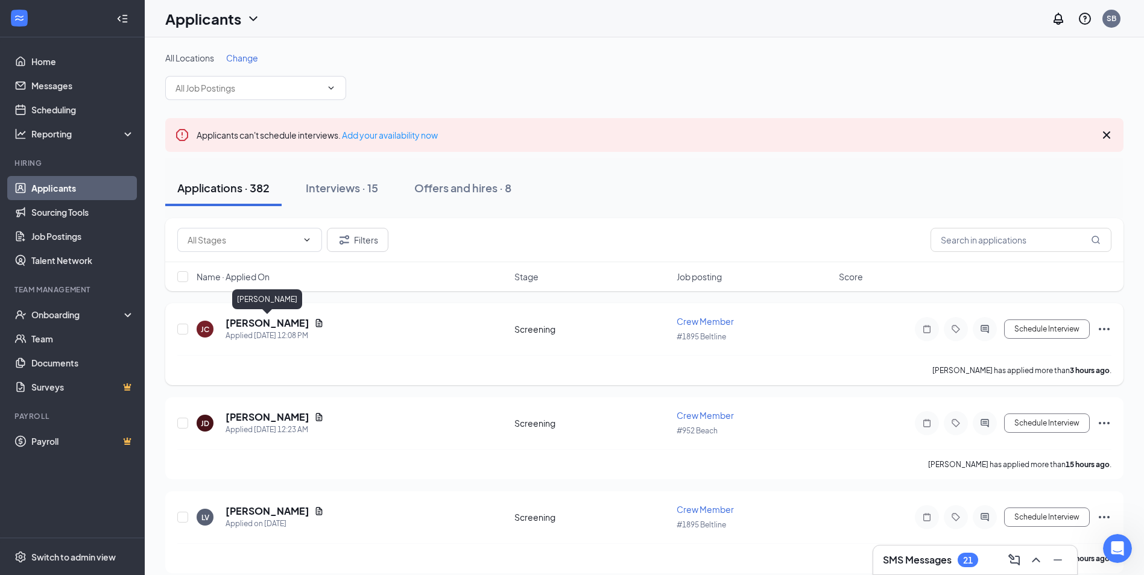
click at [258, 326] on h5 "[PERSON_NAME]" at bounding box center [268, 323] width 84 height 13
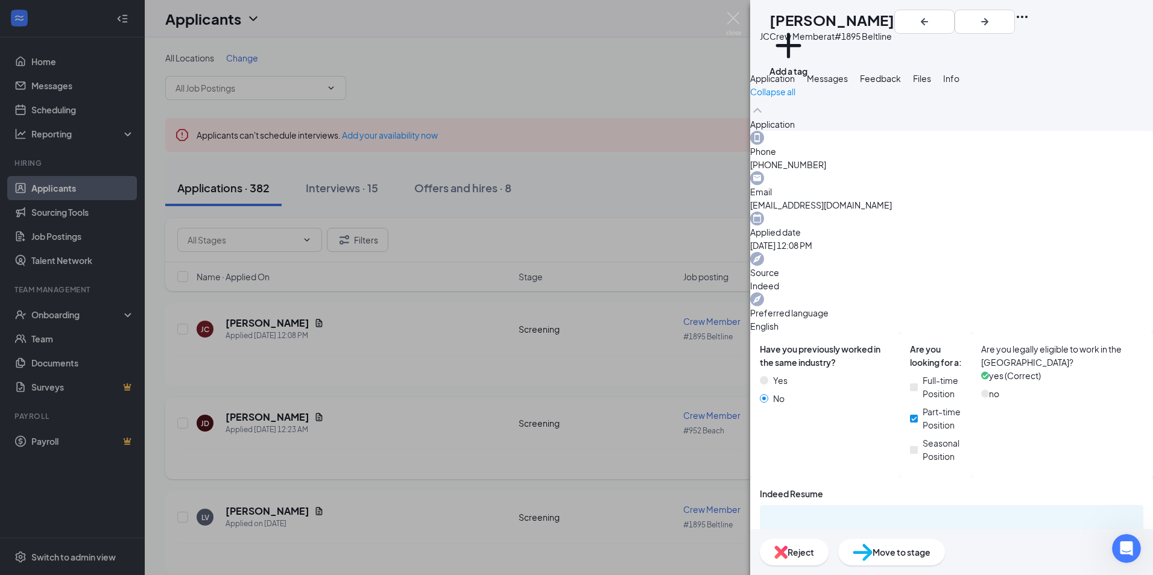
click at [497, 524] on div "[PERSON_NAME] Crew Member at #1895 Beltline Add a tag Application Messages Feed…" at bounding box center [576, 287] width 1153 height 575
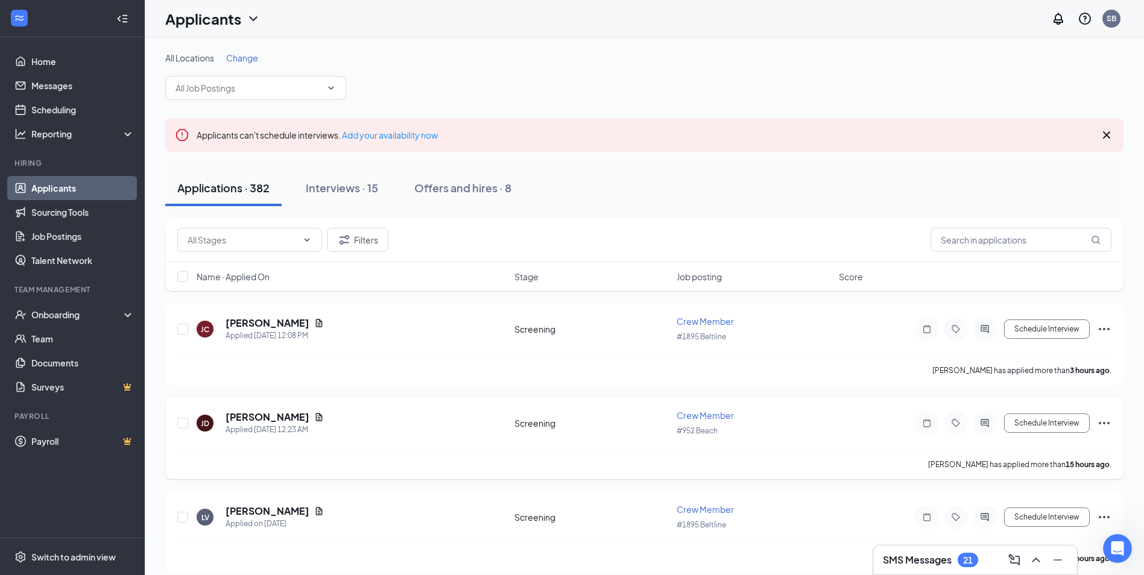
click at [251, 429] on div "Applied [DATE] 12:23 AM" at bounding box center [275, 430] width 98 height 12
click at [263, 421] on h5 "[PERSON_NAME]" at bounding box center [268, 417] width 84 height 13
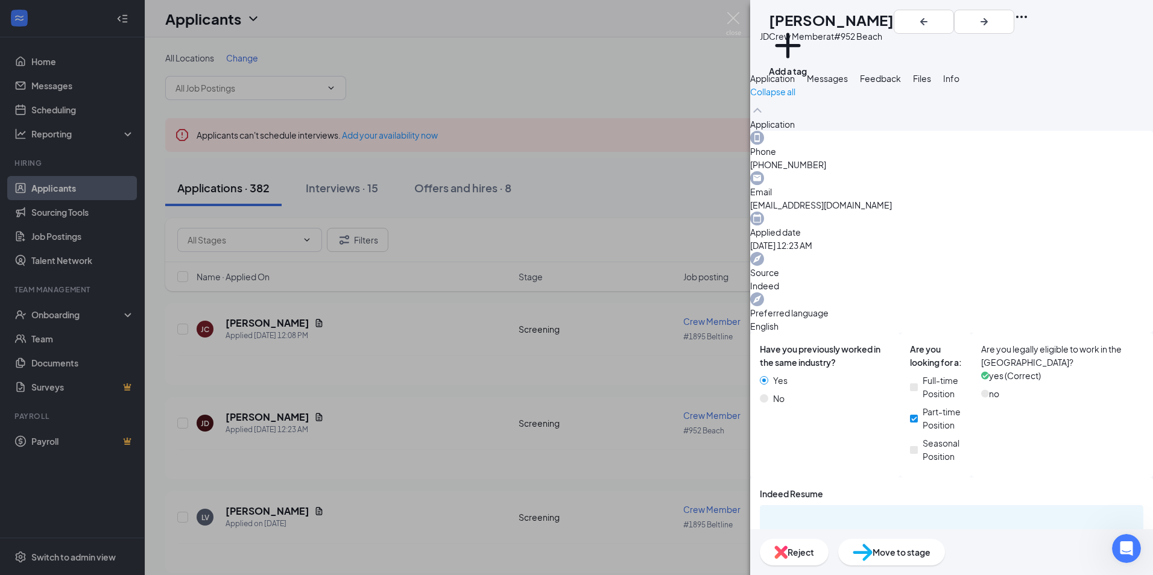
click at [412, 489] on div "[PERSON_NAME] [PERSON_NAME] Crew Member at #952 Beach Add a tag Application Mes…" at bounding box center [576, 287] width 1153 height 575
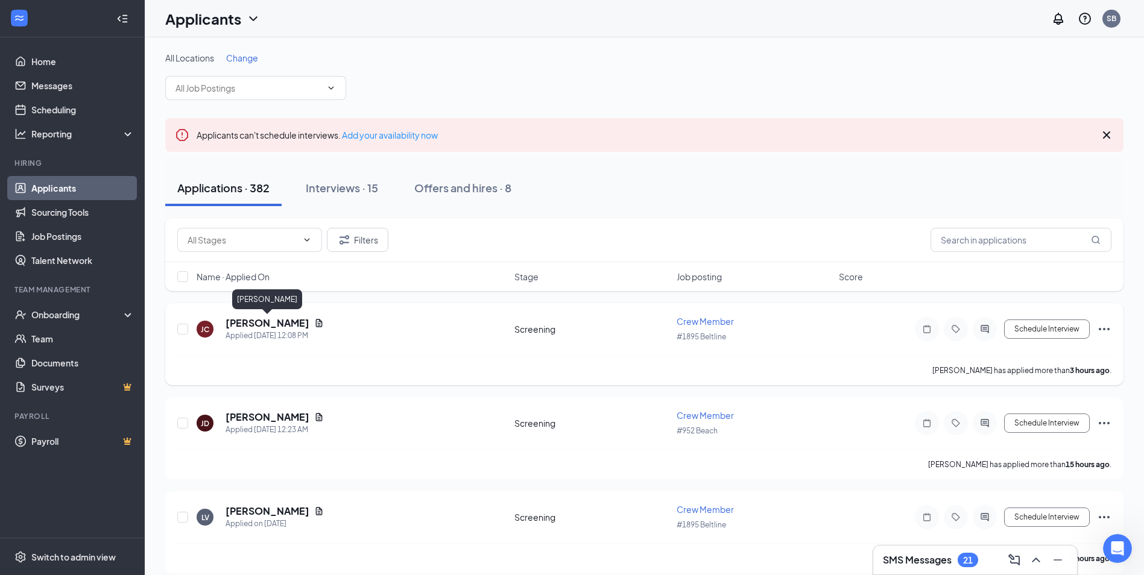
click at [271, 321] on h5 "[PERSON_NAME]" at bounding box center [268, 323] width 84 height 13
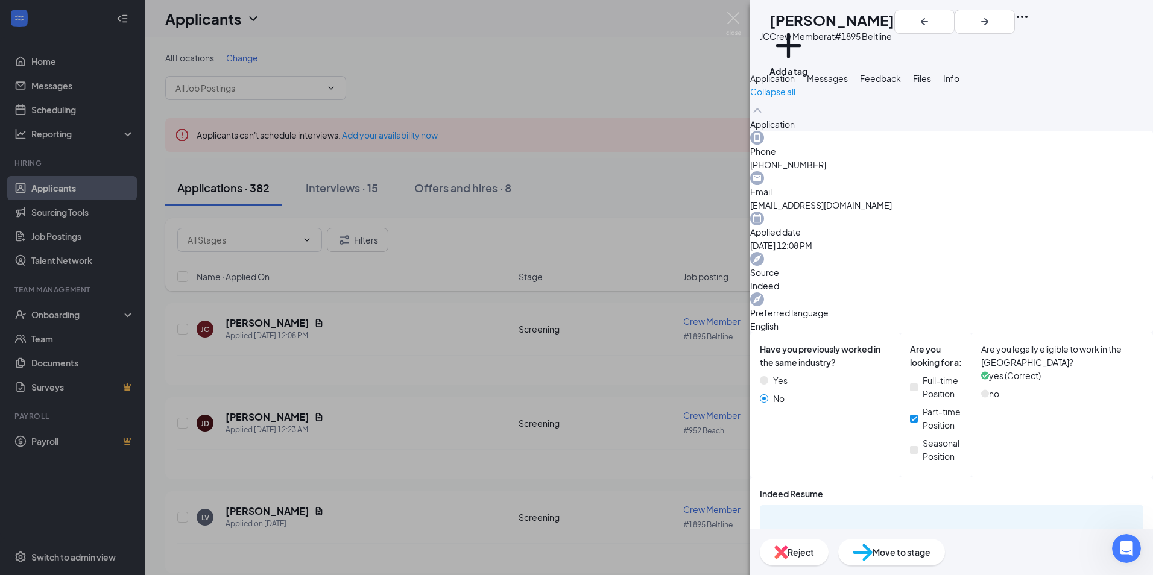
click at [265, 473] on div "[PERSON_NAME] Crew Member at #1895 Beltline Add a tag Application Messages Feed…" at bounding box center [576, 287] width 1153 height 575
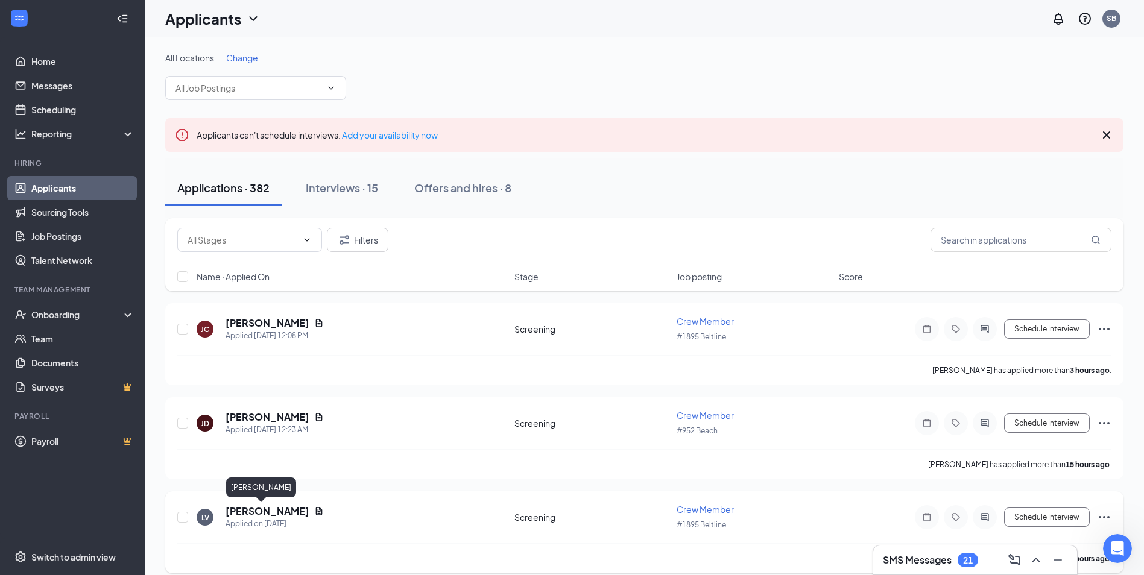
click at [244, 505] on h5 "[PERSON_NAME]" at bounding box center [268, 511] width 84 height 13
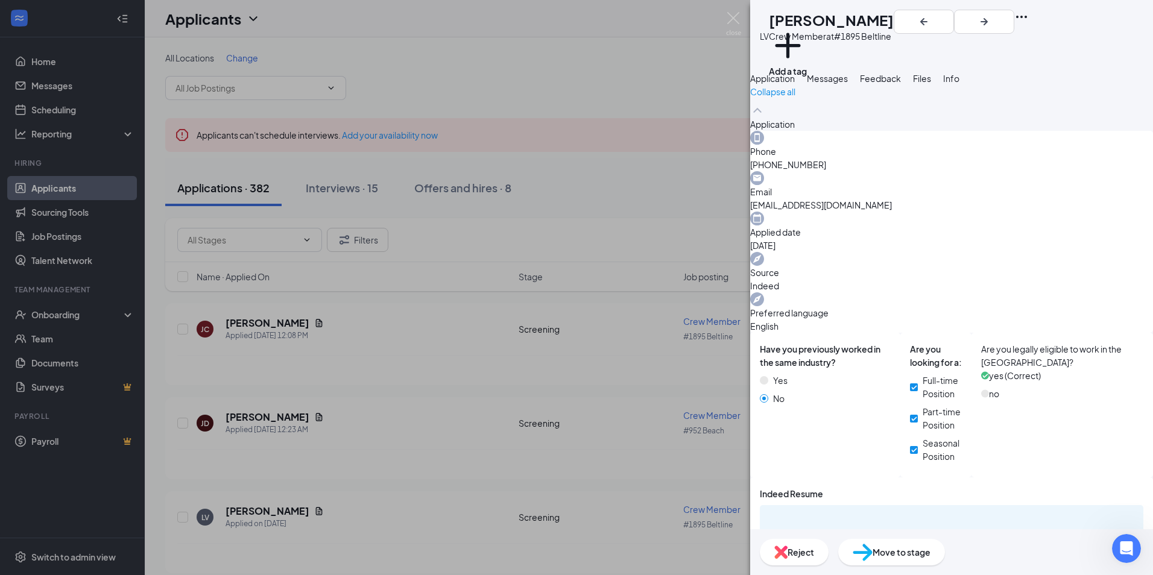
click at [455, 498] on div "LV [PERSON_NAME] Crew Member at #1895 Beltline Add a tag Application Messages F…" at bounding box center [576, 287] width 1153 height 575
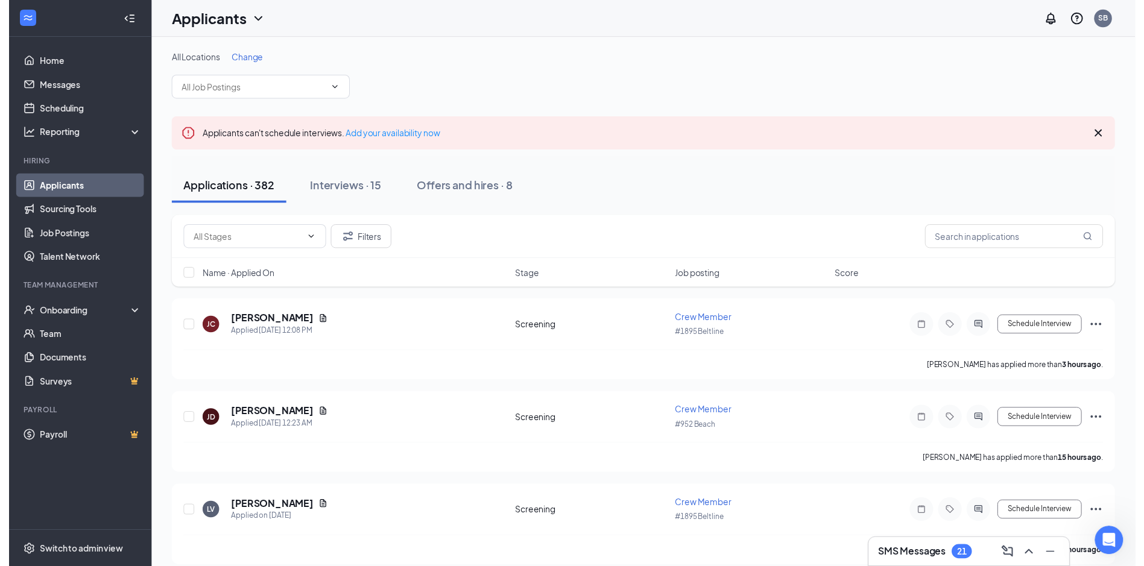
scroll to position [241, 0]
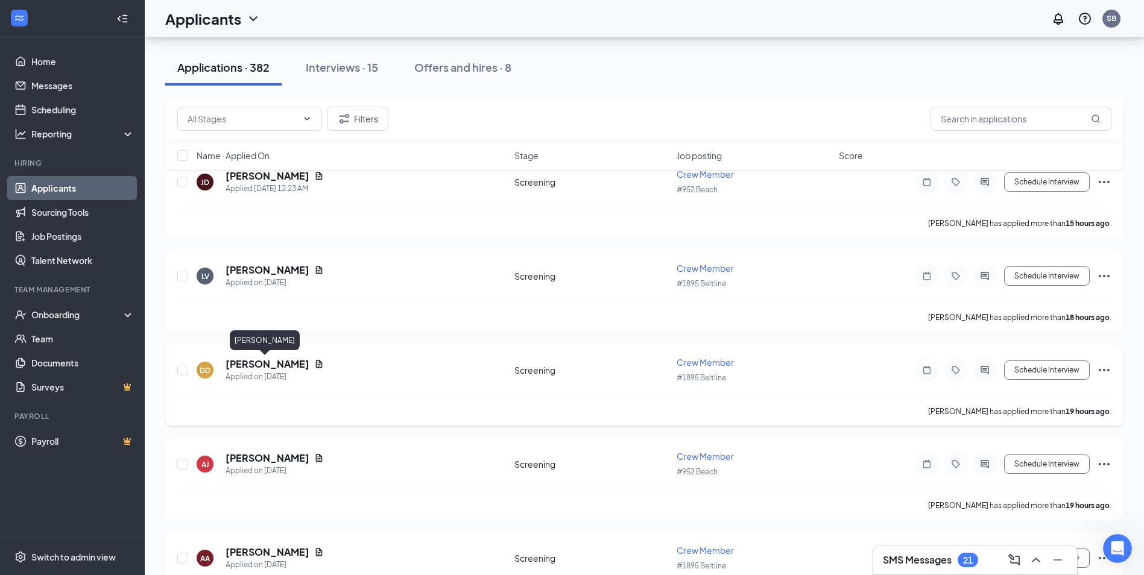
click at [235, 362] on h5 "[PERSON_NAME]" at bounding box center [268, 364] width 84 height 13
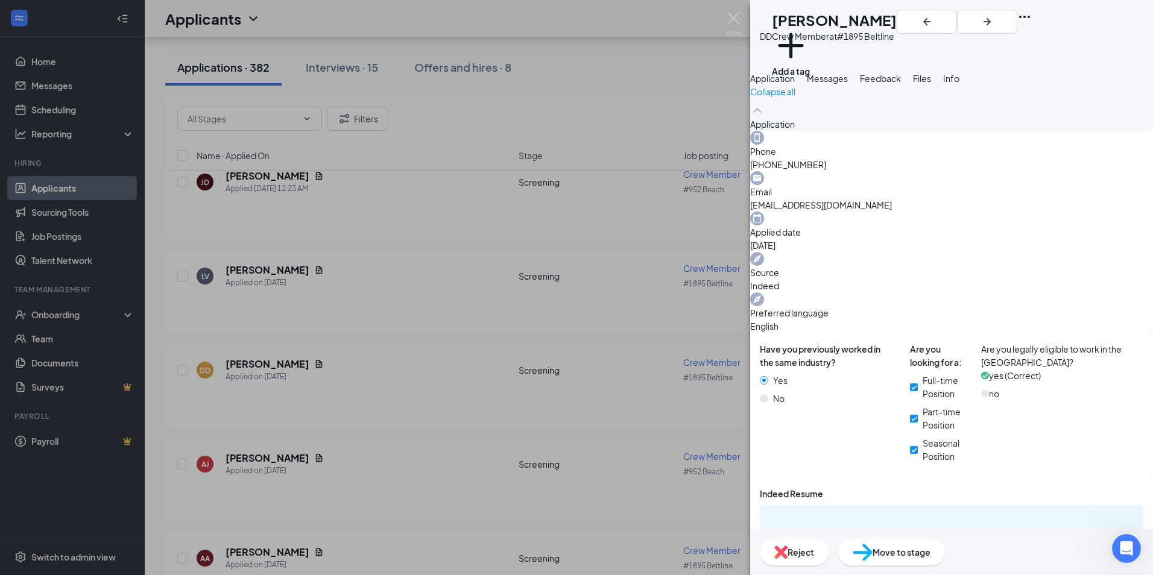
click at [397, 451] on div "DD [PERSON_NAME] Crew Member at #1895 Beltline Add a tag Application Messages F…" at bounding box center [576, 287] width 1153 height 575
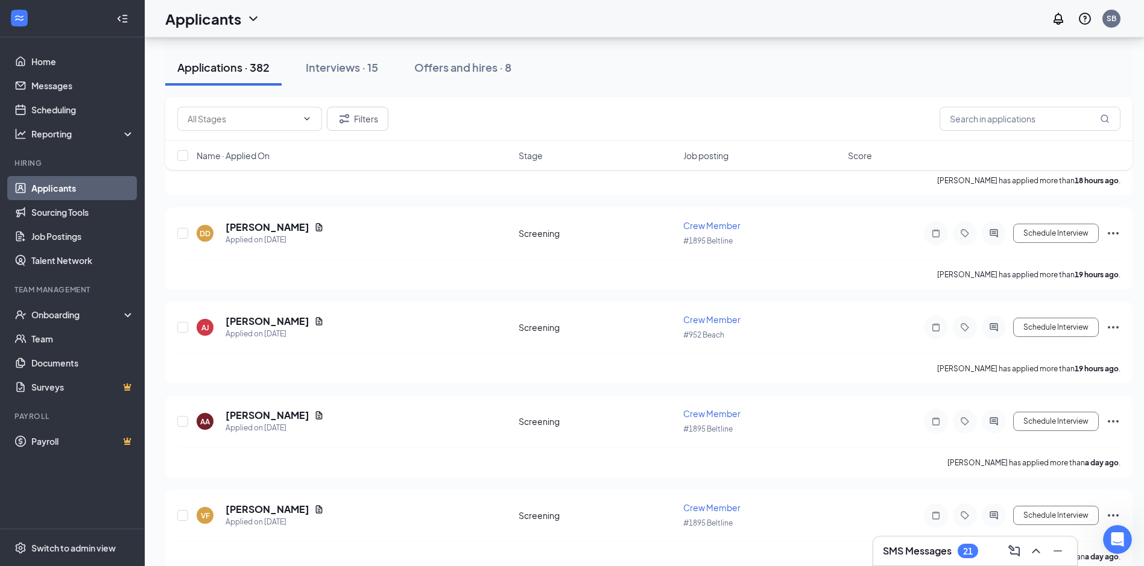
scroll to position [422, 0]
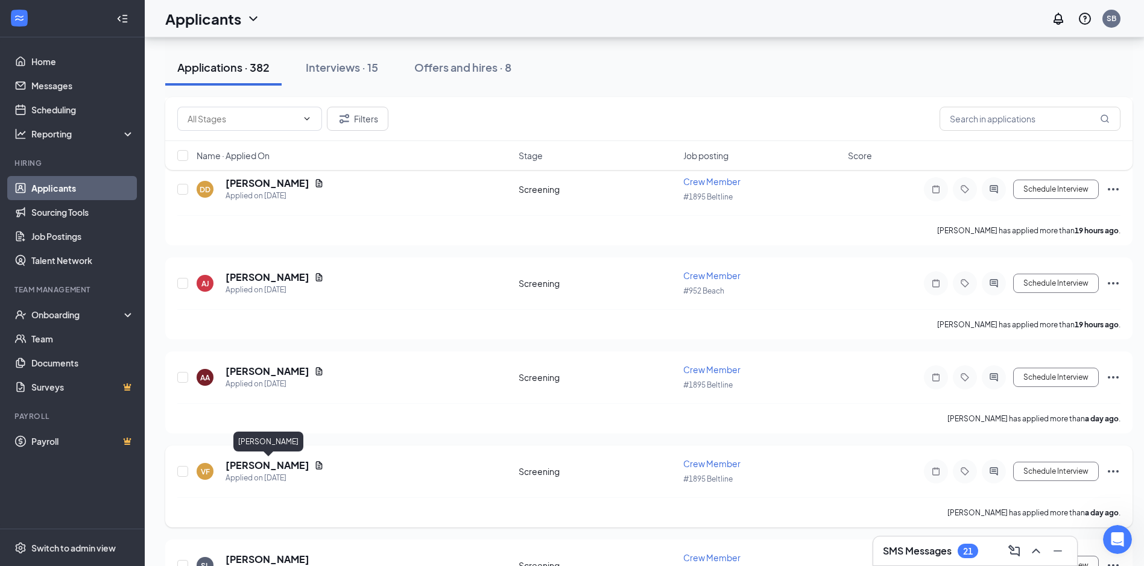
click at [251, 467] on h5 "[PERSON_NAME]" at bounding box center [268, 465] width 84 height 13
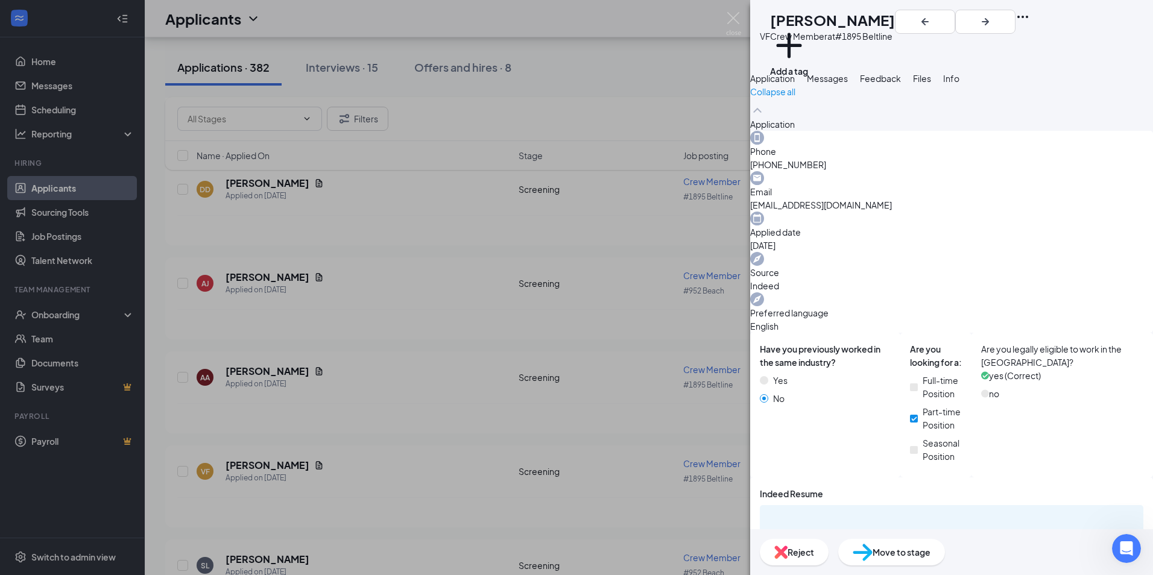
click at [358, 432] on div "VF [PERSON_NAME] Crew Member at #1895 Beltline Add a tag Application Messages F…" at bounding box center [576, 287] width 1153 height 575
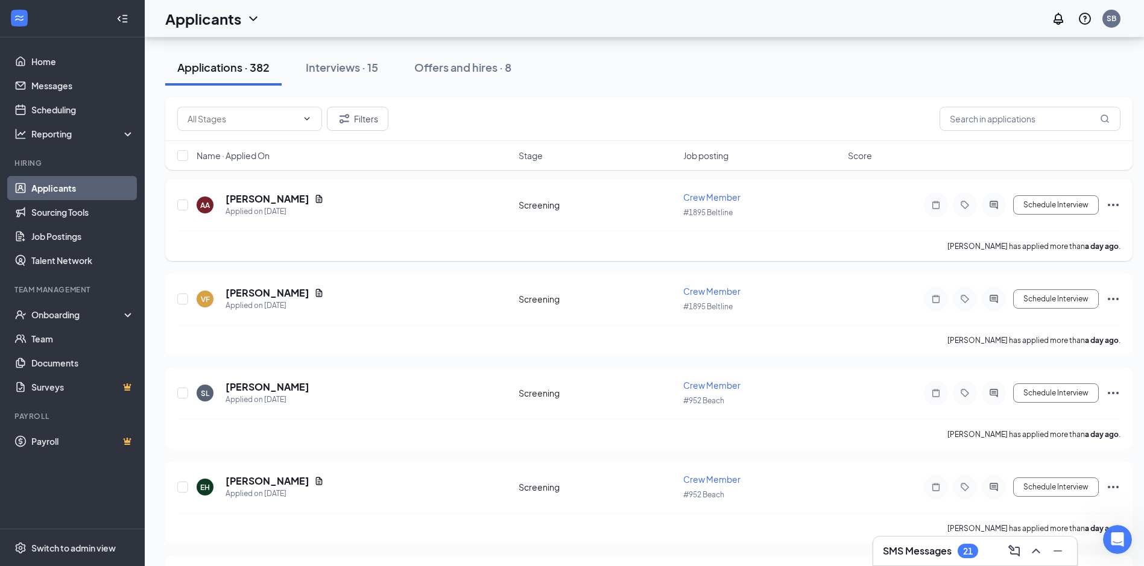
scroll to position [603, 0]
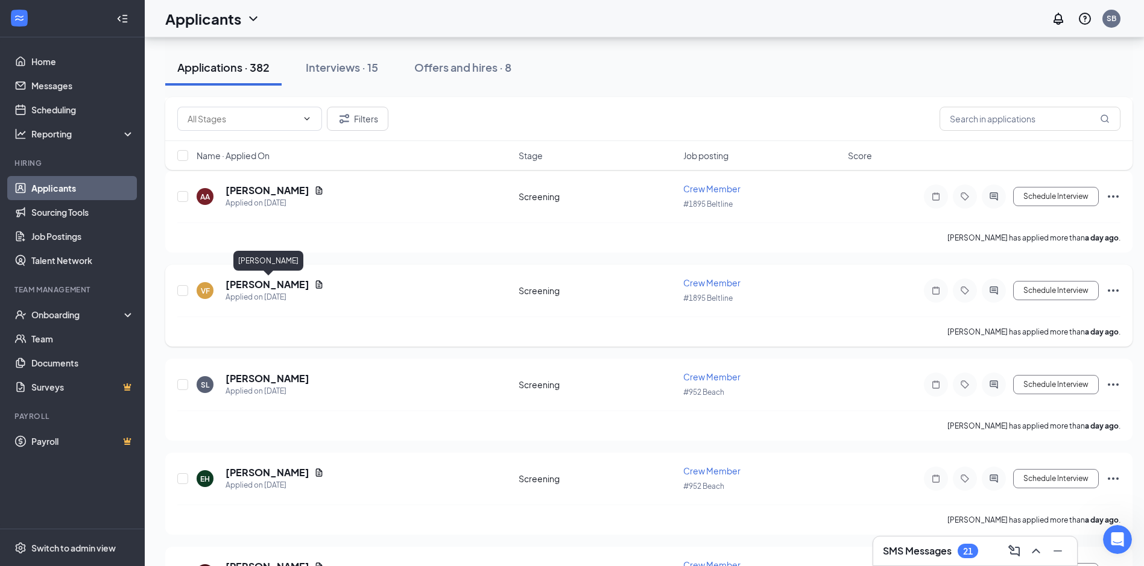
click at [261, 291] on h5 "[PERSON_NAME]" at bounding box center [268, 284] width 84 height 13
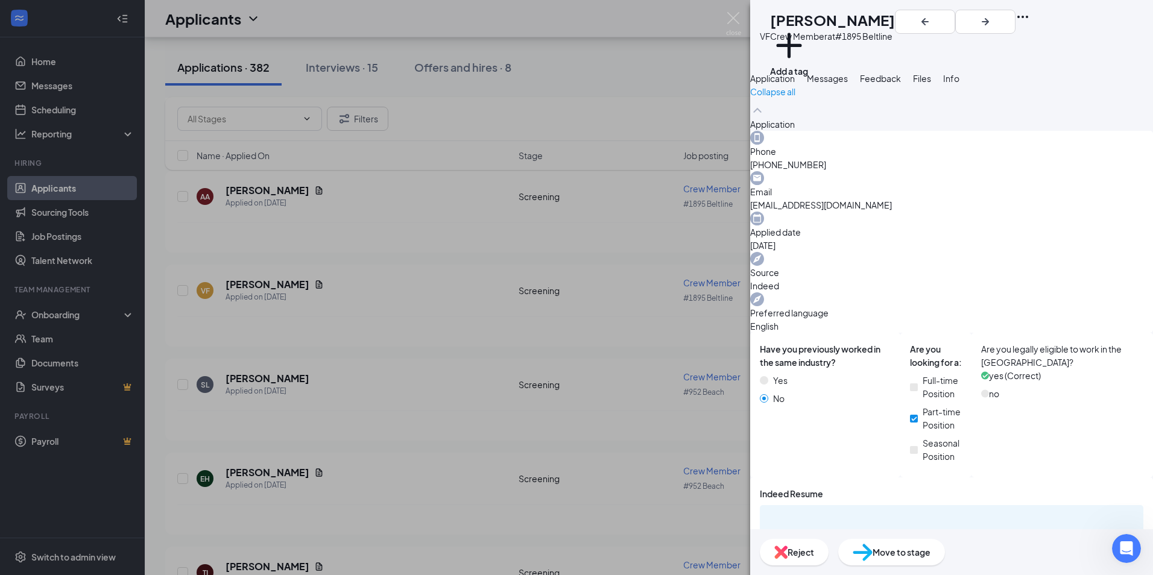
click at [546, 405] on div "VF [PERSON_NAME] Crew Member at #1895 Beltline Add a tag Application Messages F…" at bounding box center [576, 287] width 1153 height 575
click at [546, 405] on div "SL [PERSON_NAME] Applied on [DATE] Screening Crew Member #952 Beach Schedule In…" at bounding box center [648, 391] width 943 height 40
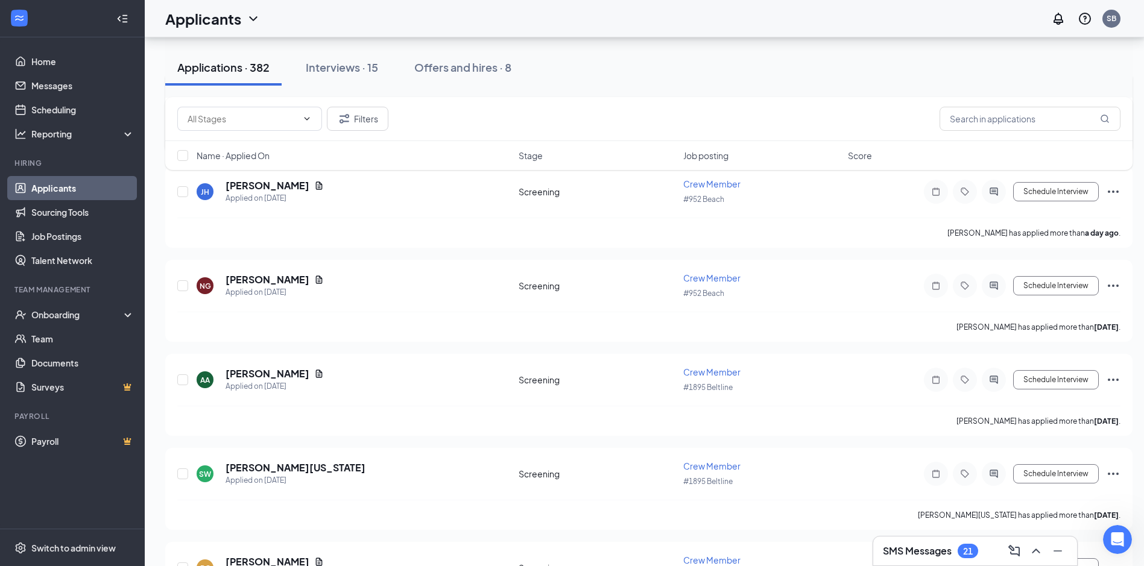
scroll to position [1327, 0]
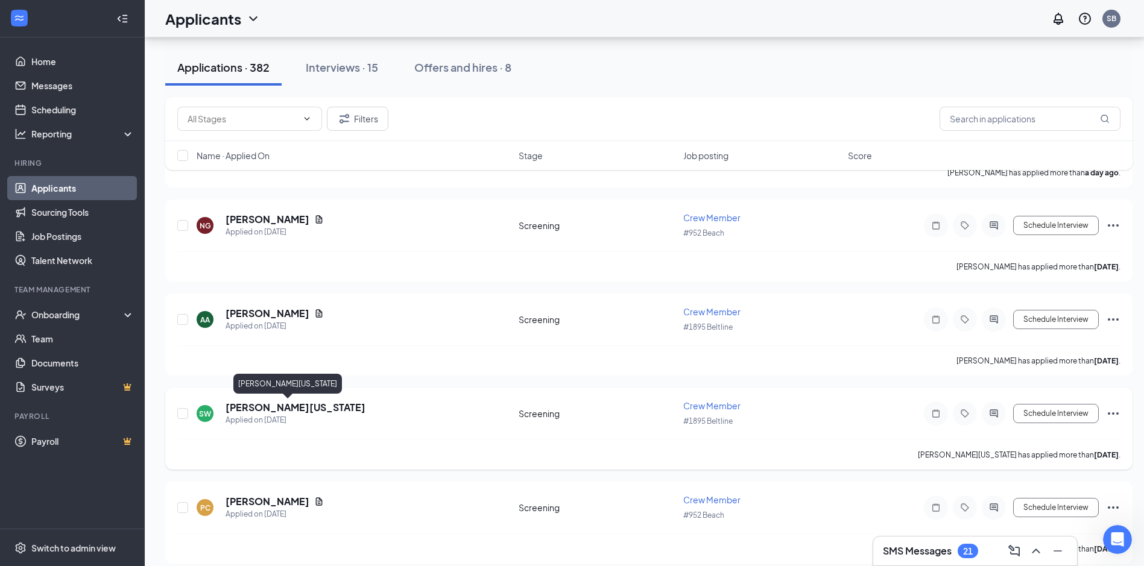
click at [273, 408] on h5 "[PERSON_NAME][US_STATE]" at bounding box center [296, 407] width 140 height 13
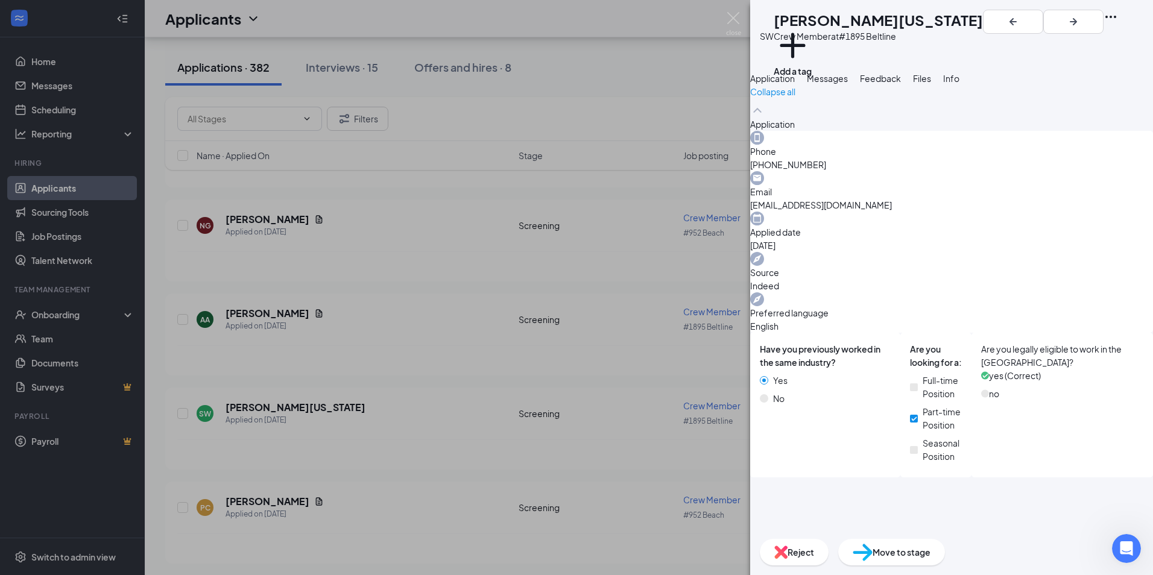
click at [369, 393] on div "SW [PERSON_NAME][US_STATE] Crew Member at #1895 Beltline Add a tag Application …" at bounding box center [576, 287] width 1153 height 575
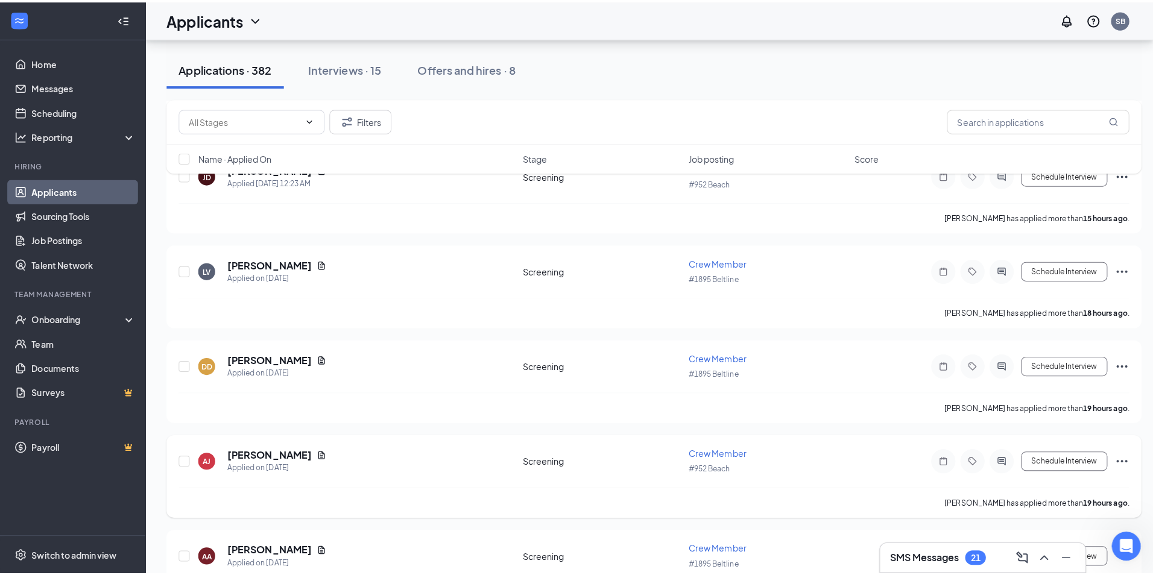
scroll to position [241, 0]
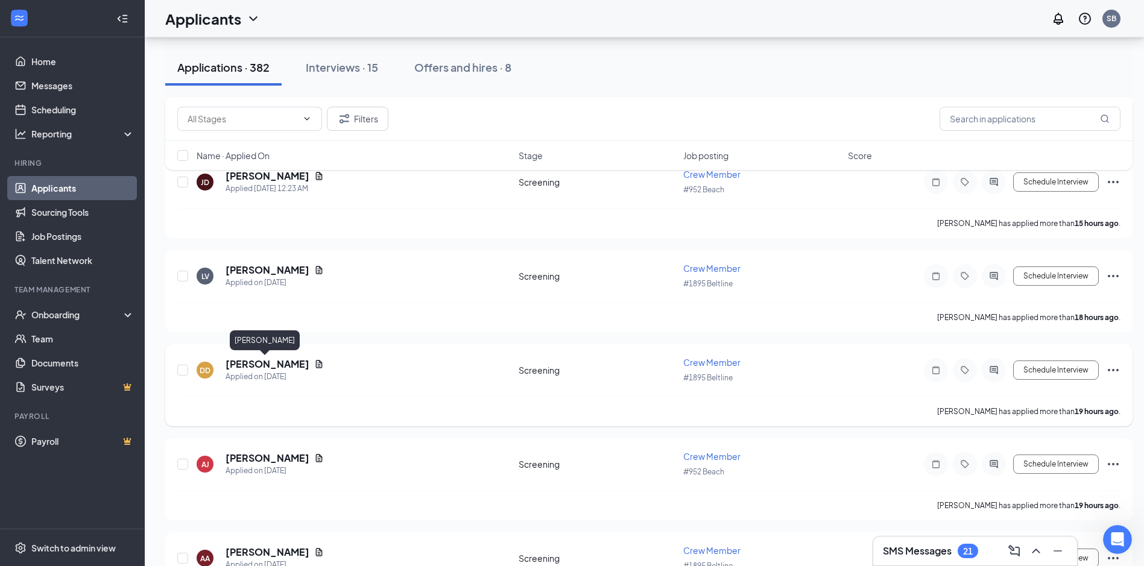
click at [266, 367] on h5 "[PERSON_NAME]" at bounding box center [268, 364] width 84 height 13
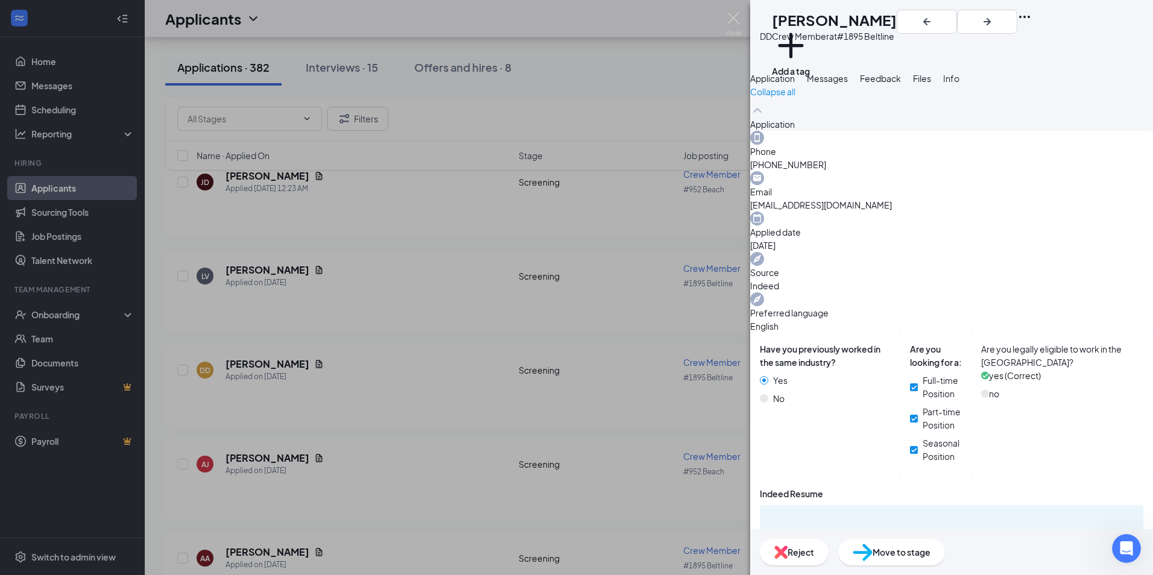
click at [931, 557] on span "Move to stage" at bounding box center [902, 552] width 58 height 13
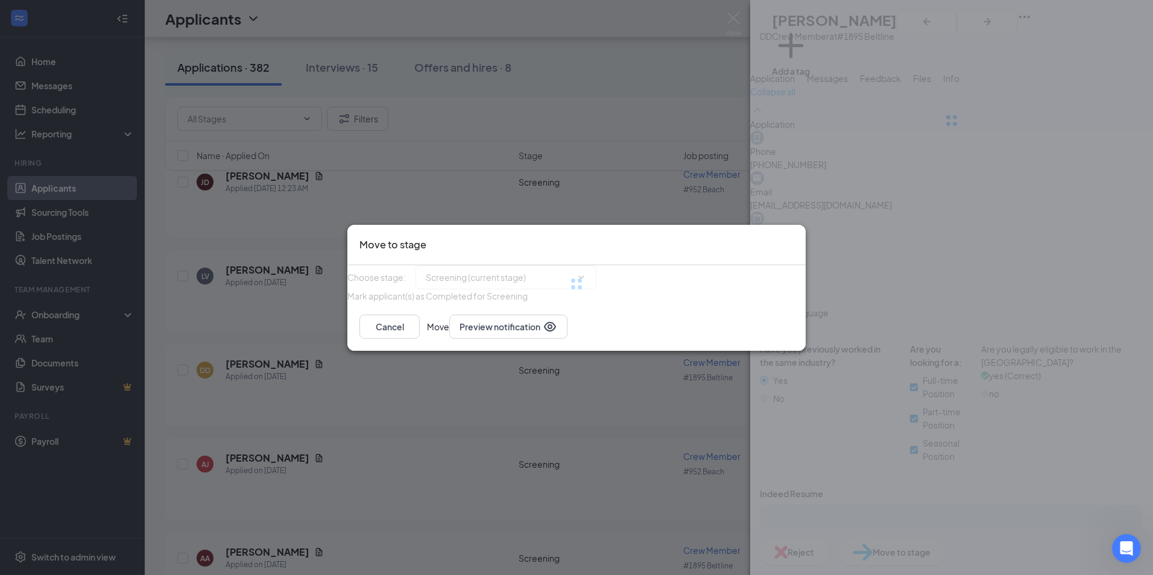
type input "Onsite Interview (next stage)"
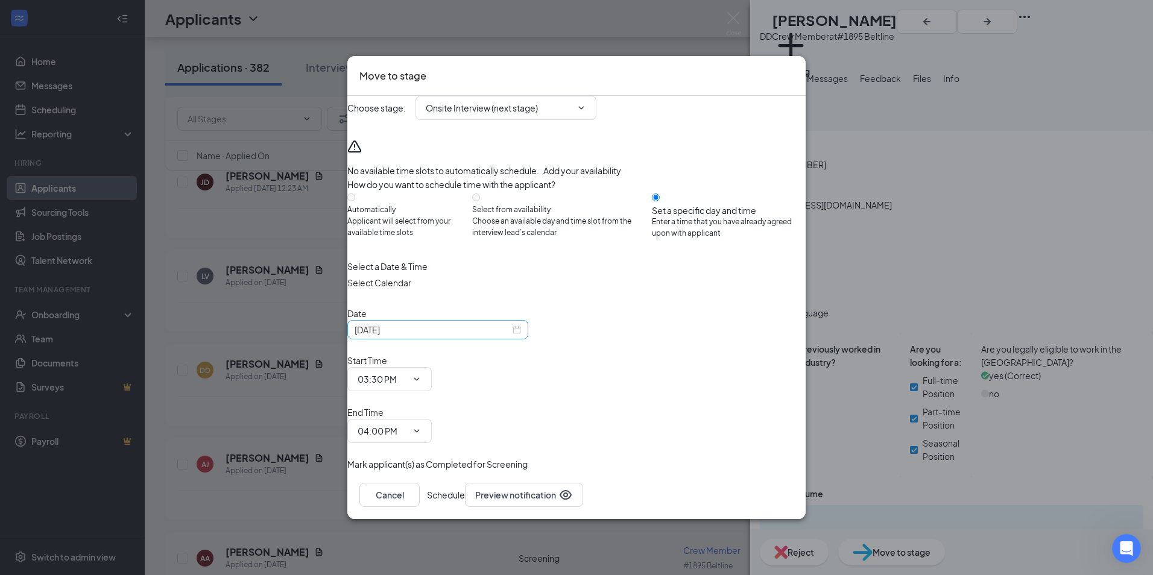
click at [521, 337] on div "[DATE]" at bounding box center [438, 329] width 166 height 13
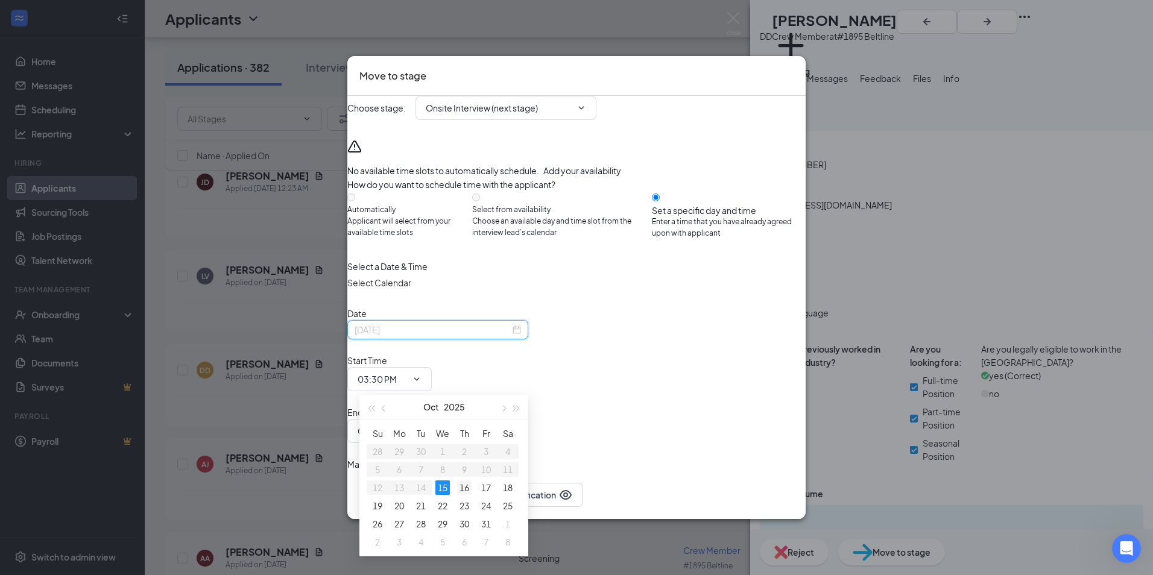
type input "[DATE]"
click at [467, 491] on div "16" at bounding box center [464, 488] width 14 height 14
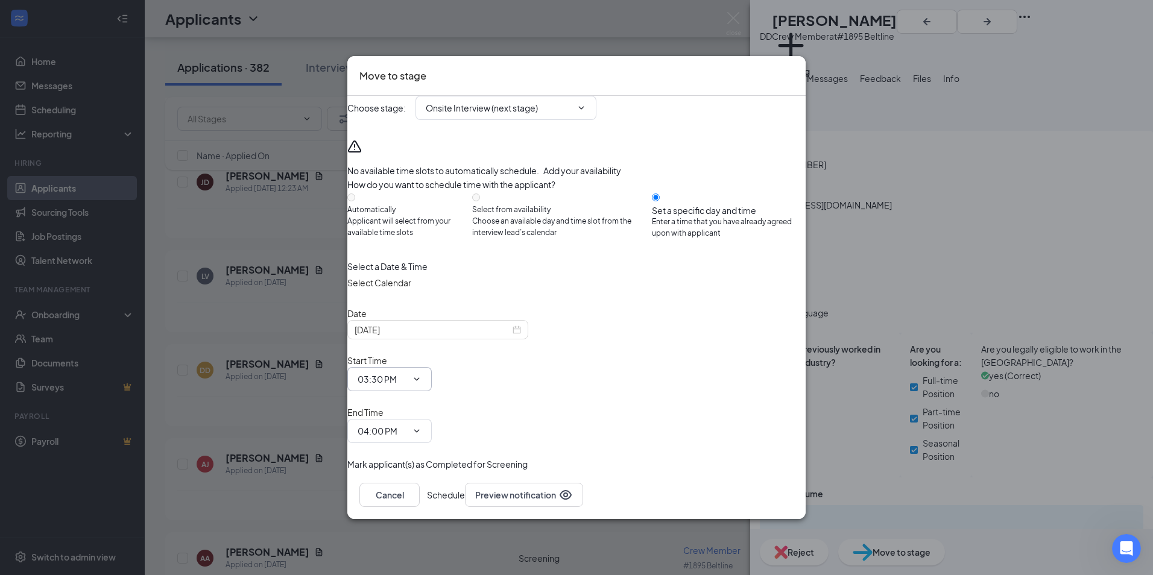
click at [422, 379] on icon "ChevronDown" at bounding box center [417, 380] width 10 height 10
type input "01:00 PM"
click at [422, 426] on icon "ChevronDown" at bounding box center [417, 431] width 10 height 10
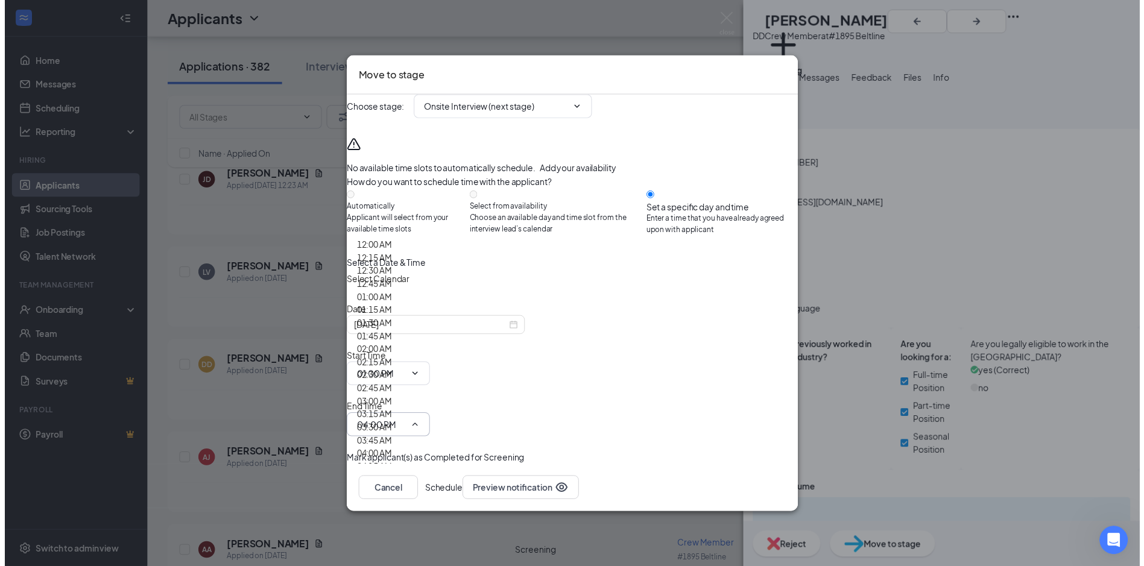
scroll to position [1447, 0]
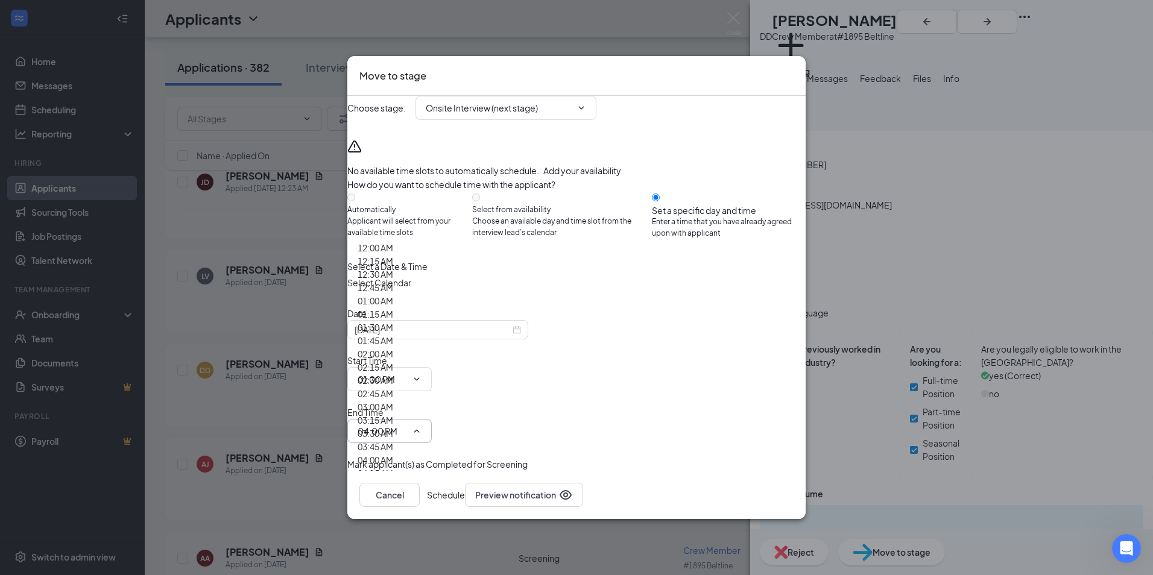
type input "01:30 PM"
click at [465, 483] on button "Schedule" at bounding box center [446, 495] width 38 height 24
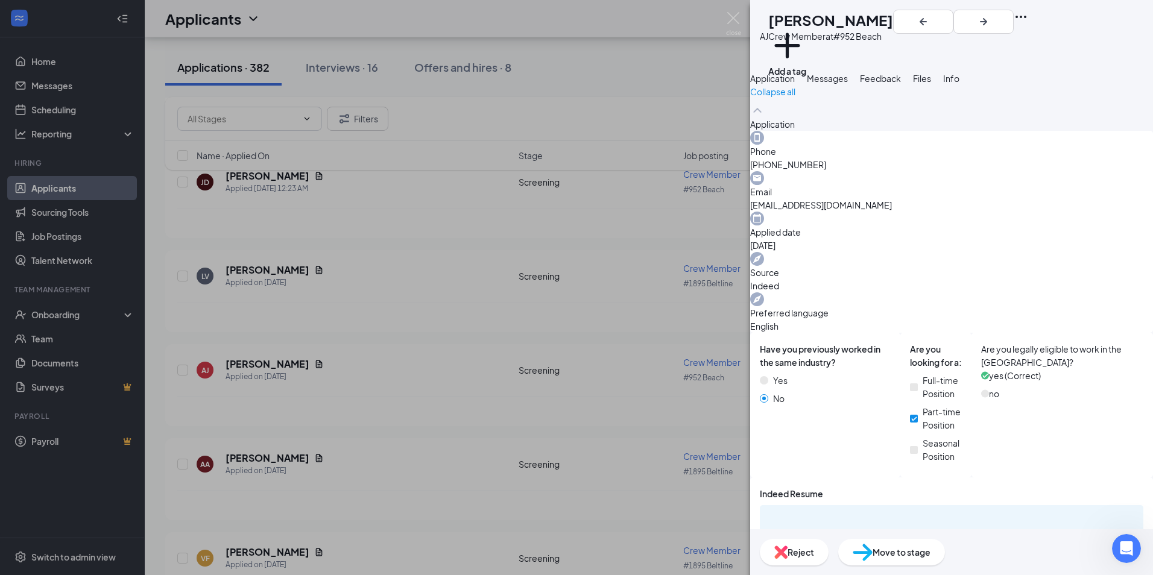
click at [672, 469] on div "[PERSON_NAME] Amyiah [PERSON_NAME] Crew Member at #952 Beach Add a tag Applicat…" at bounding box center [576, 287] width 1153 height 575
